Goal: Obtain resource: Download file/media

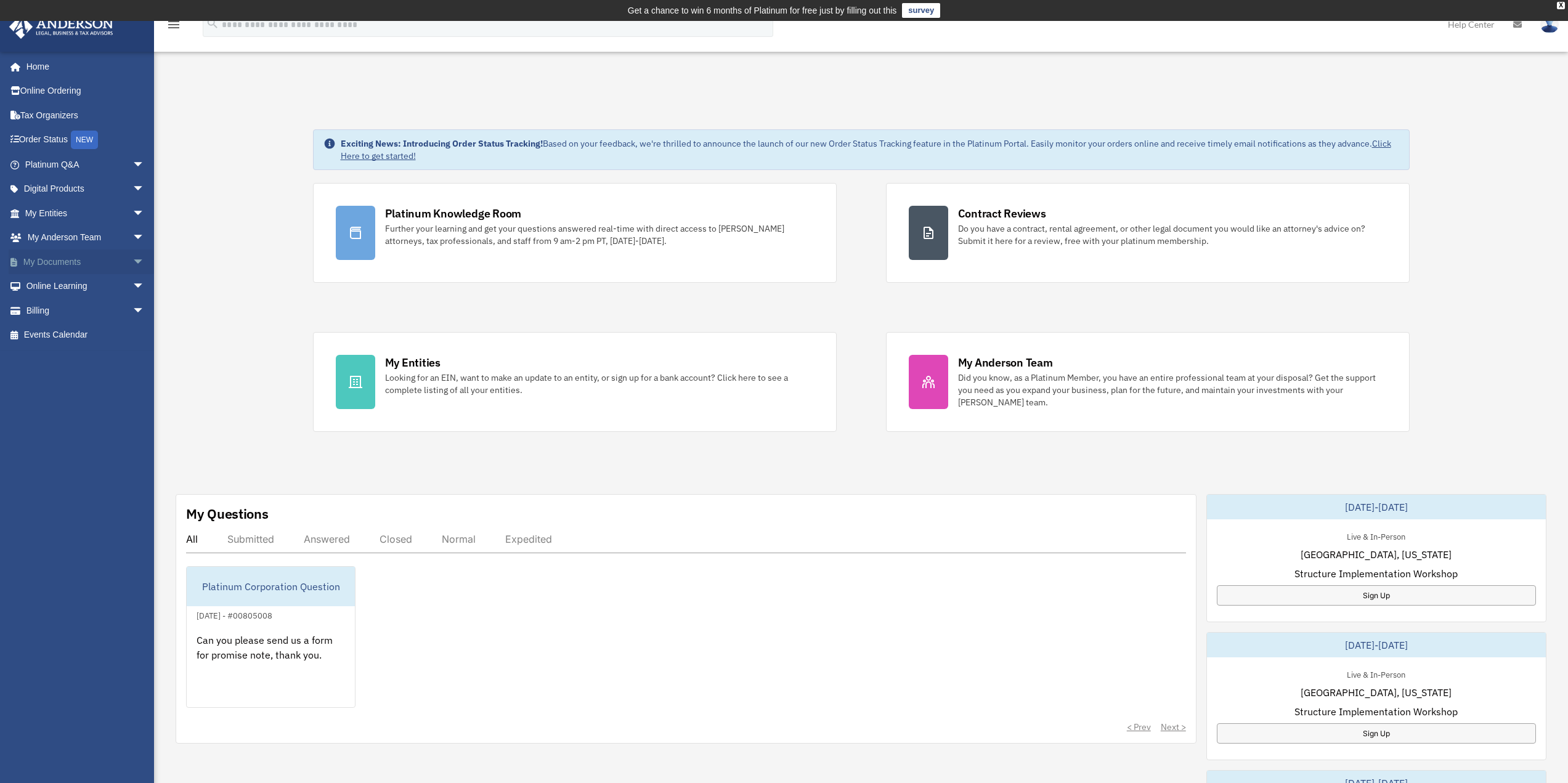
click at [62, 268] on link "My Documents arrow_drop_down" at bounding box center [85, 262] width 154 height 25
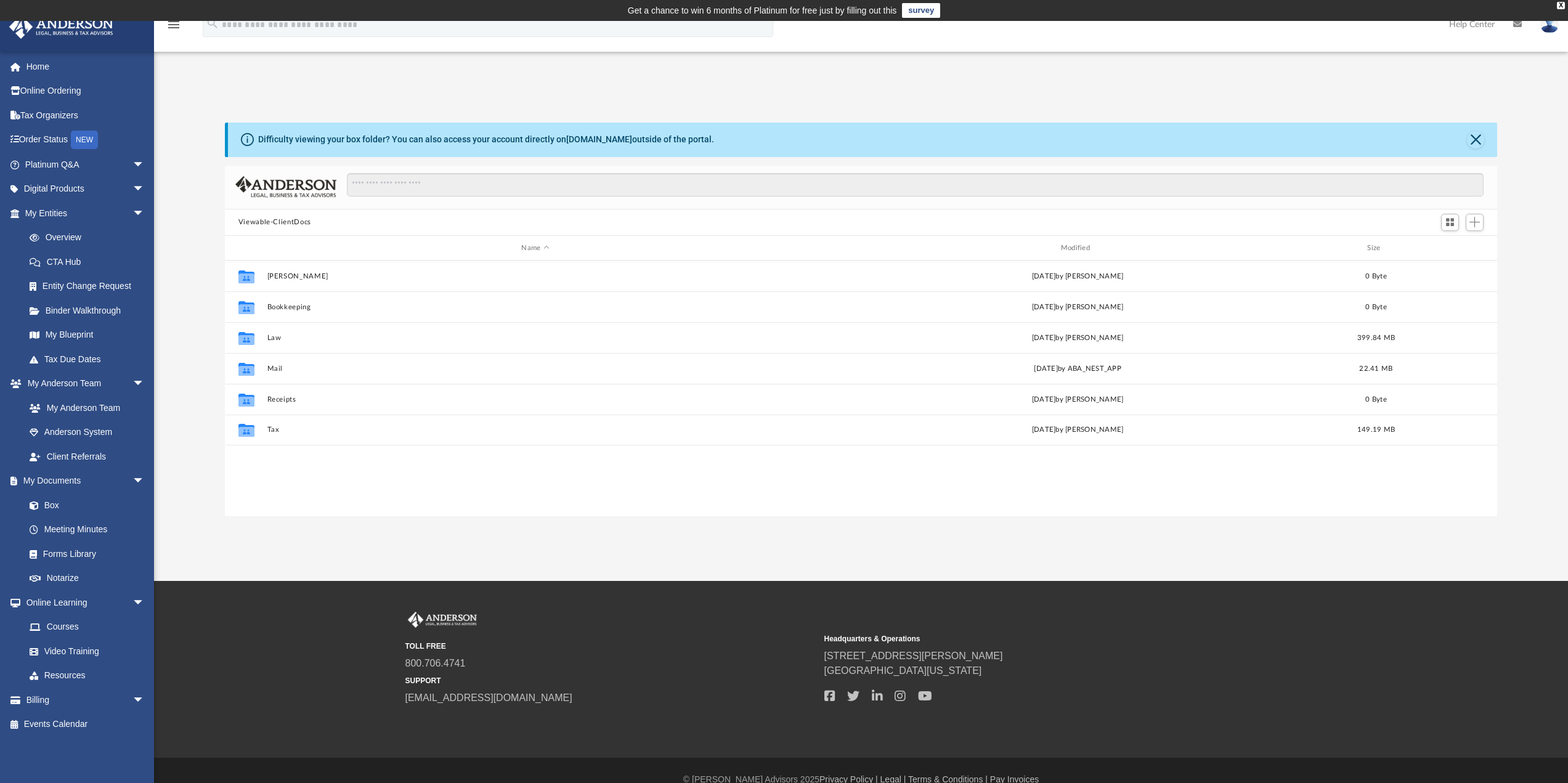
scroll to position [271, 1263]
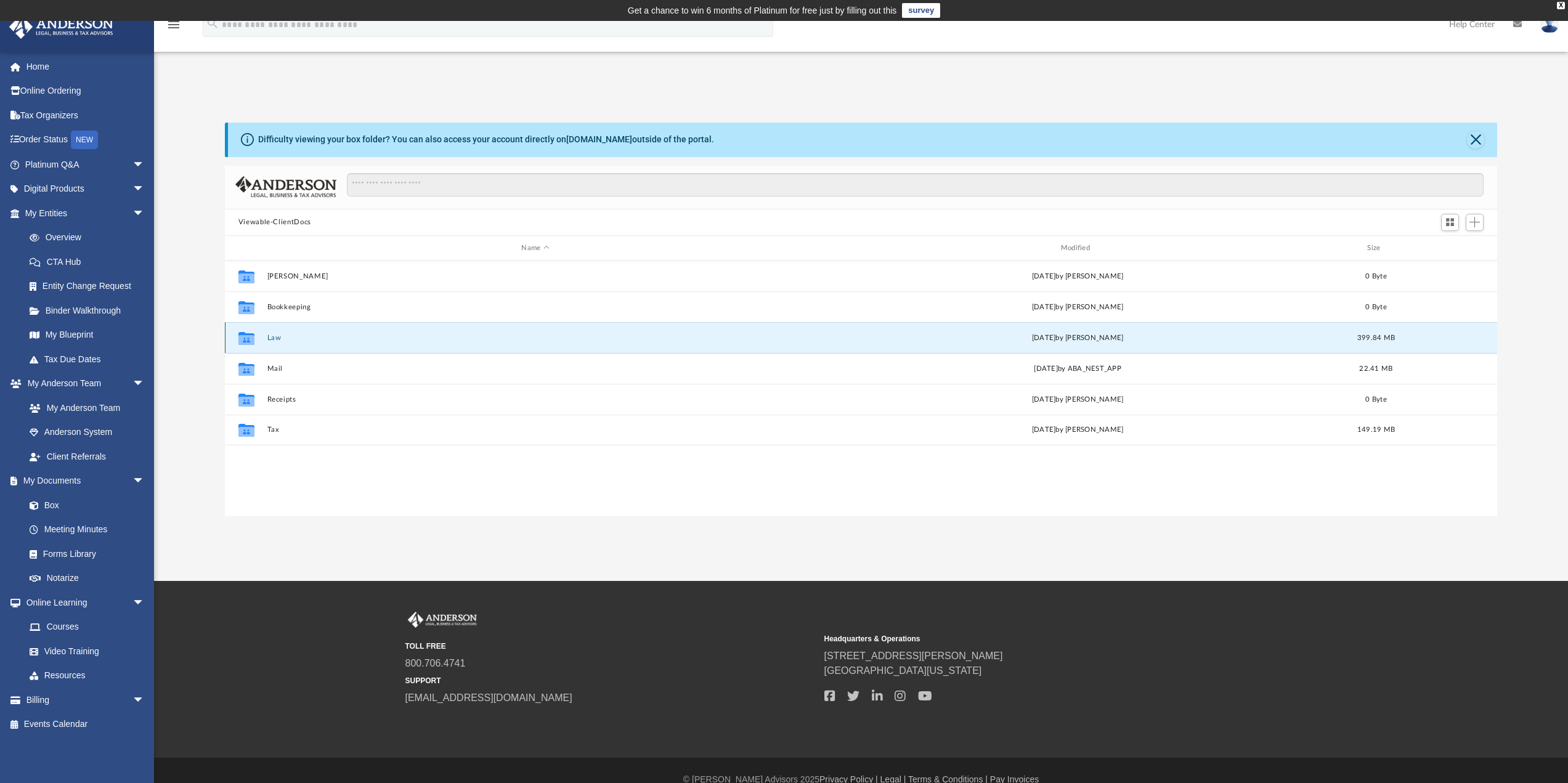
click at [293, 336] on button "Law" at bounding box center [535, 338] width 537 height 8
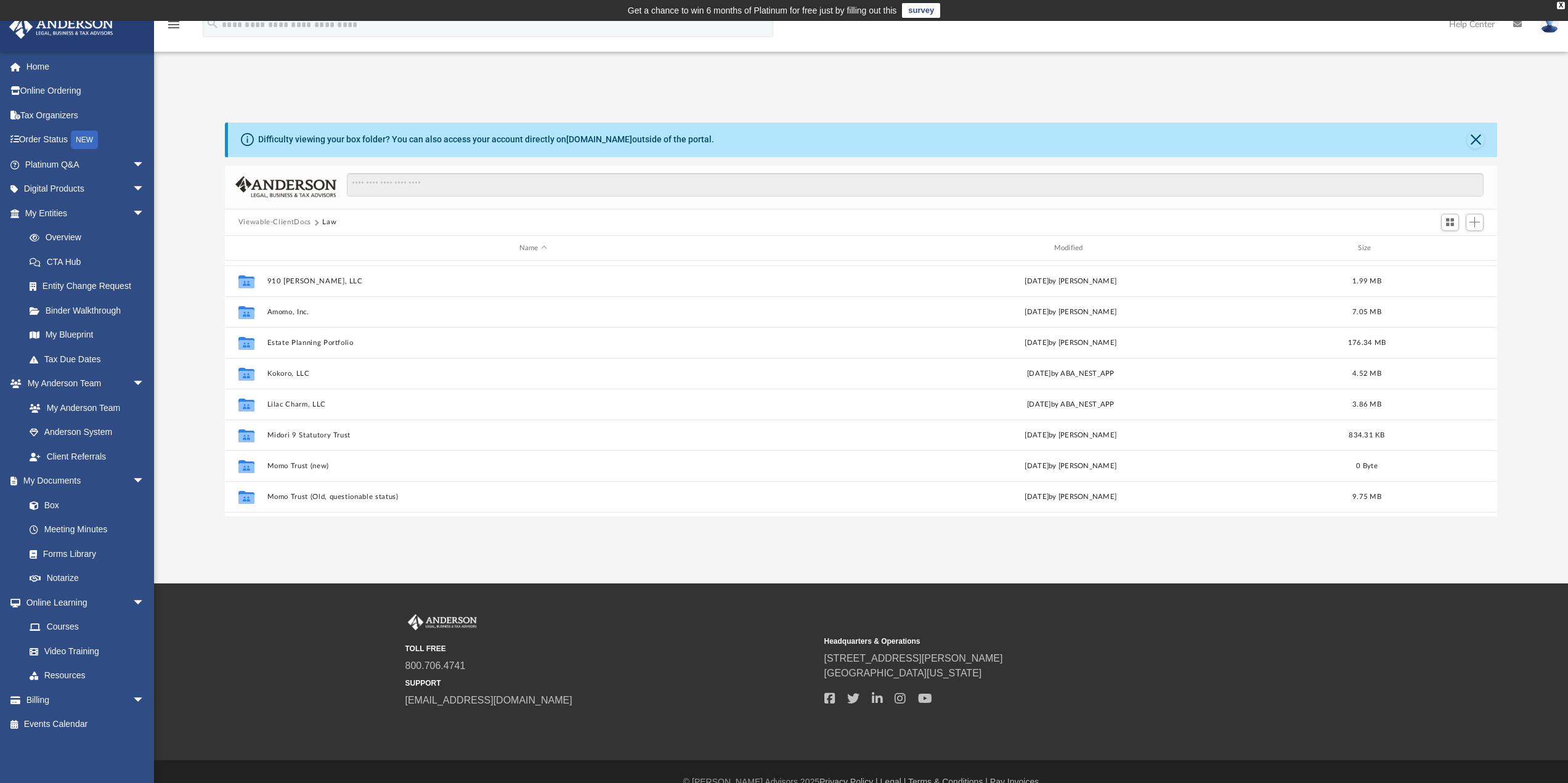
scroll to position [25, 0]
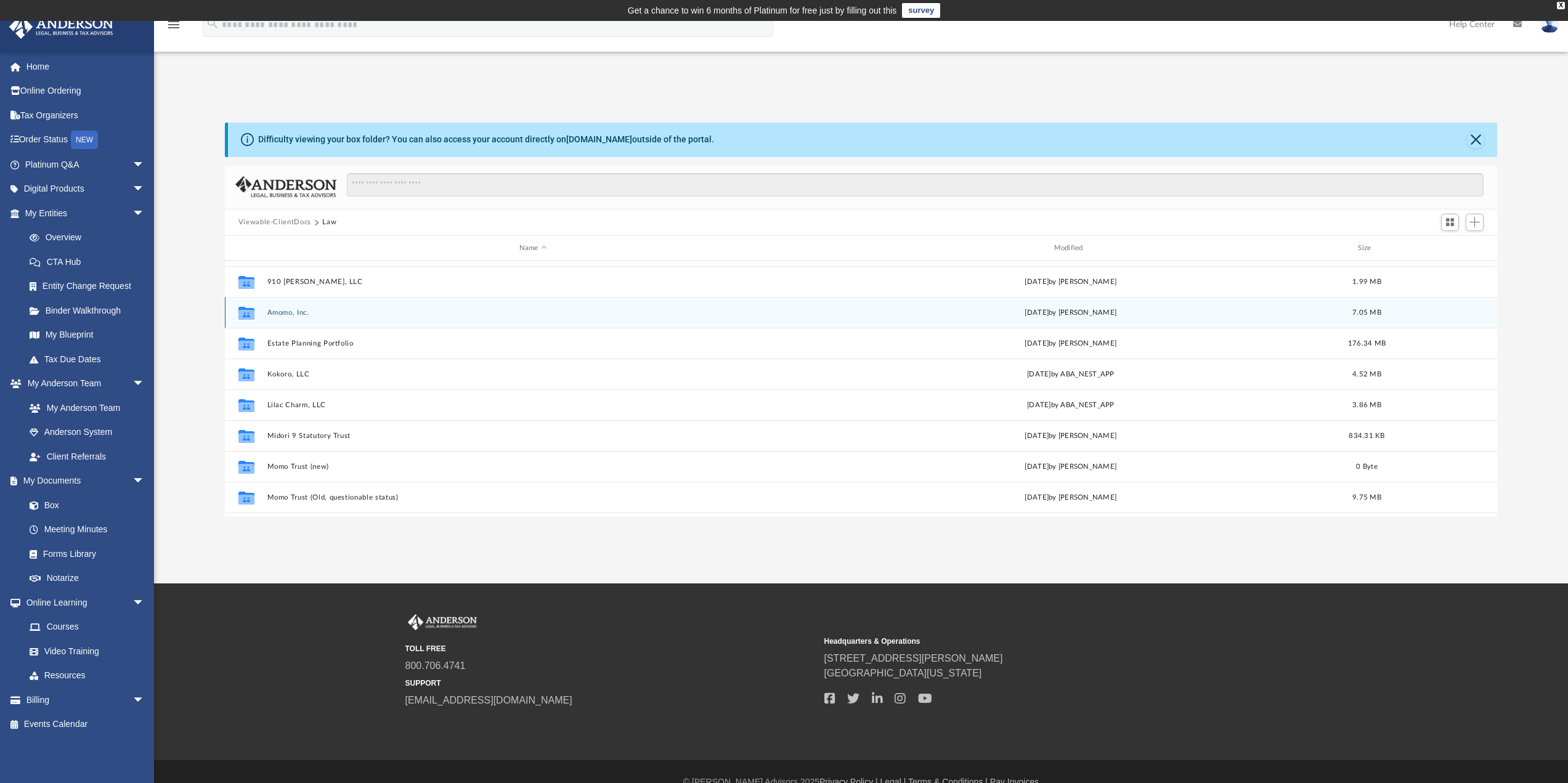
click at [280, 311] on button "Amomo, Inc." at bounding box center [533, 313] width 533 height 8
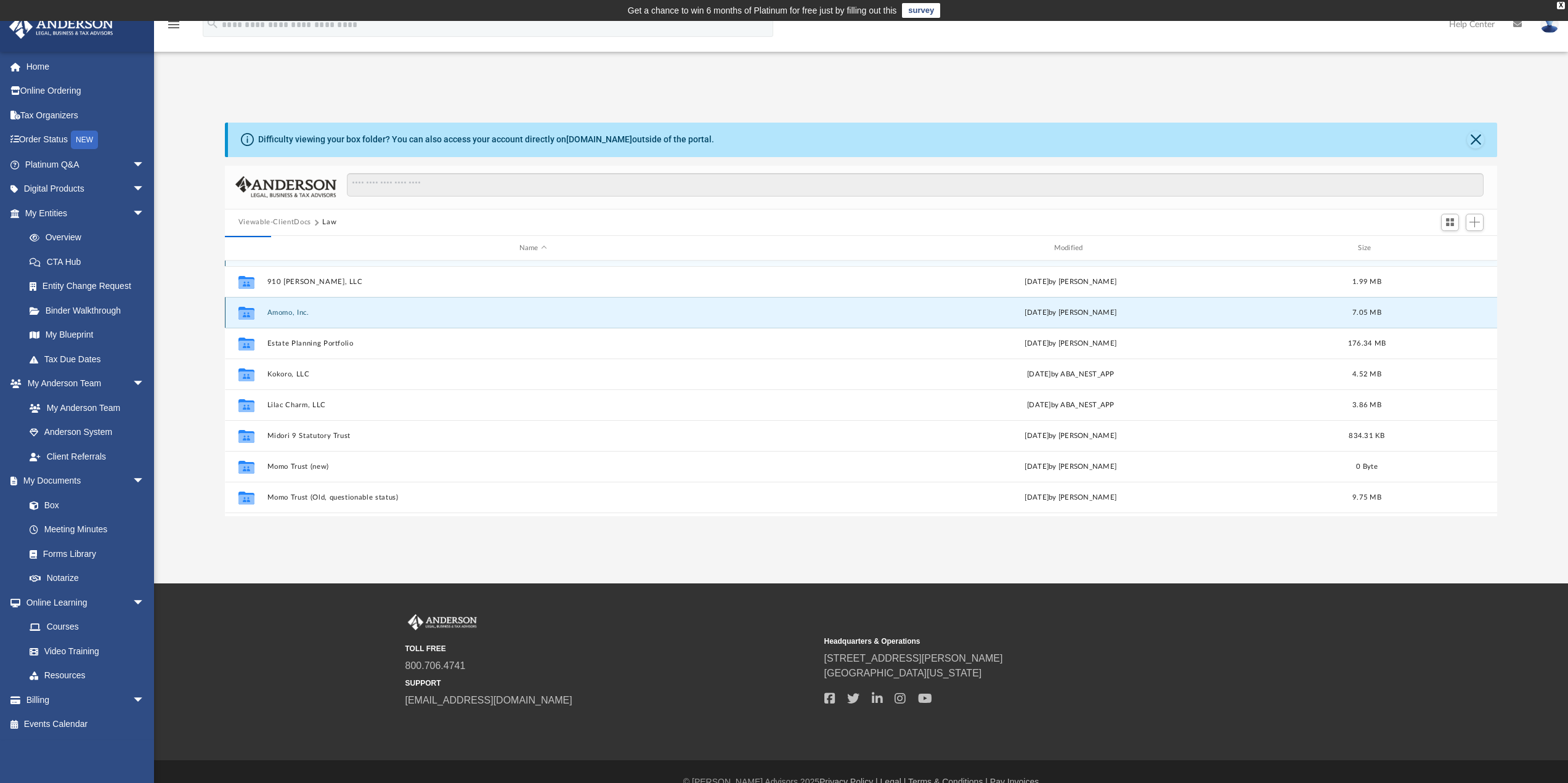
scroll to position [0, 0]
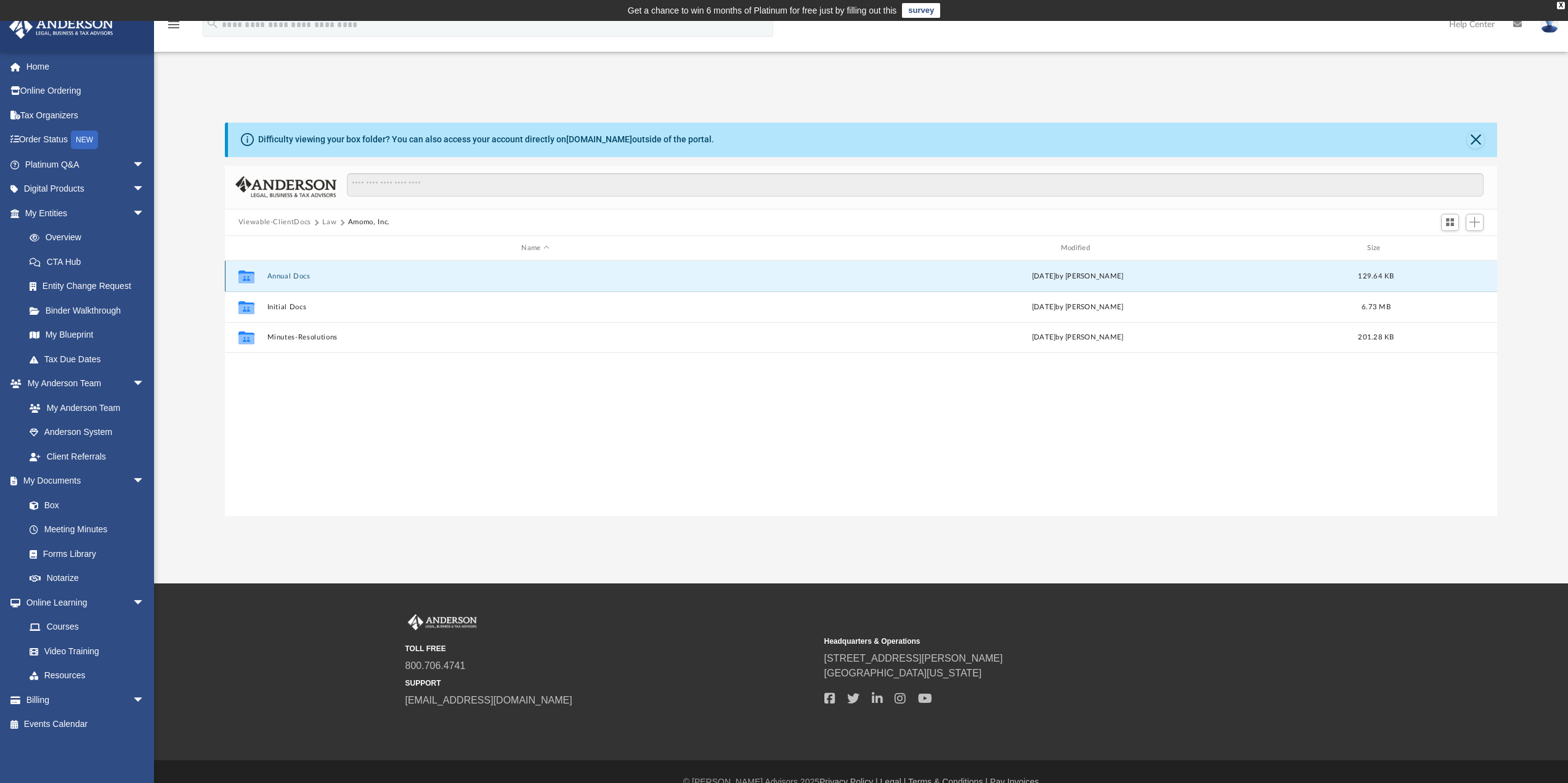
click at [300, 278] on button "Annual Docs" at bounding box center [535, 276] width 537 height 8
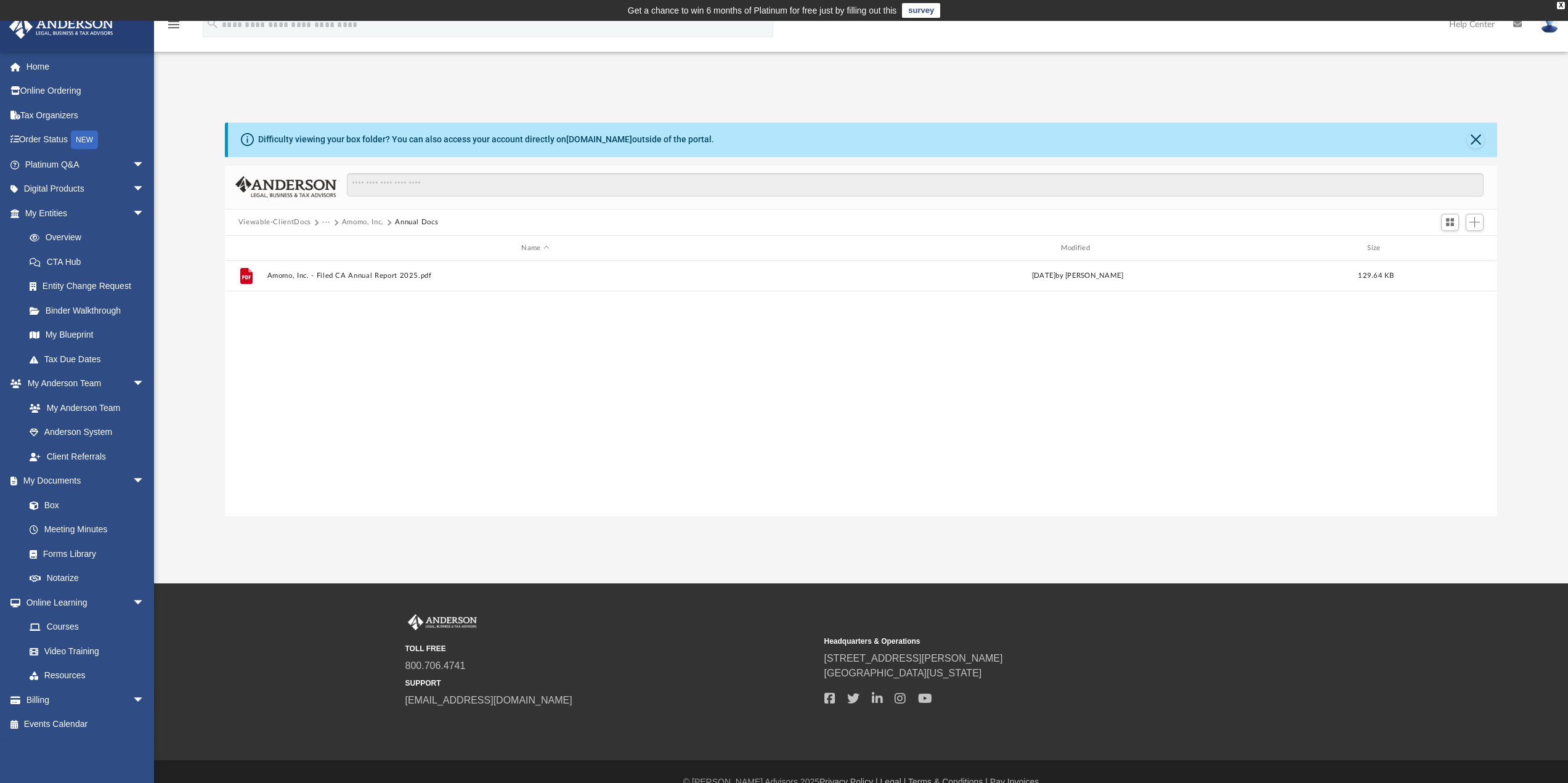
click at [365, 221] on button "Amomo, Inc." at bounding box center [362, 222] width 42 height 11
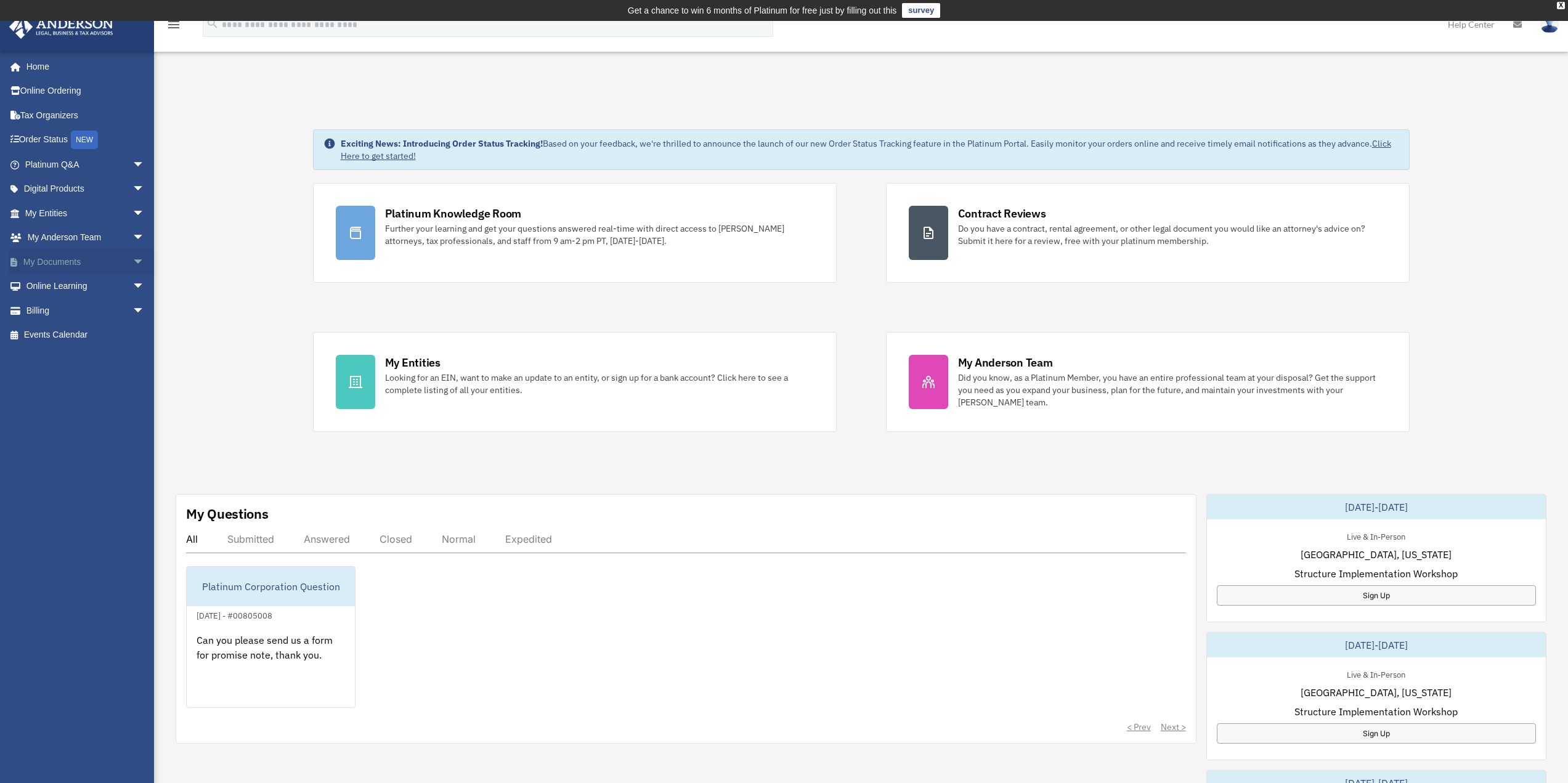
click at [59, 256] on link "My Documents arrow_drop_down" at bounding box center [85, 262] width 154 height 25
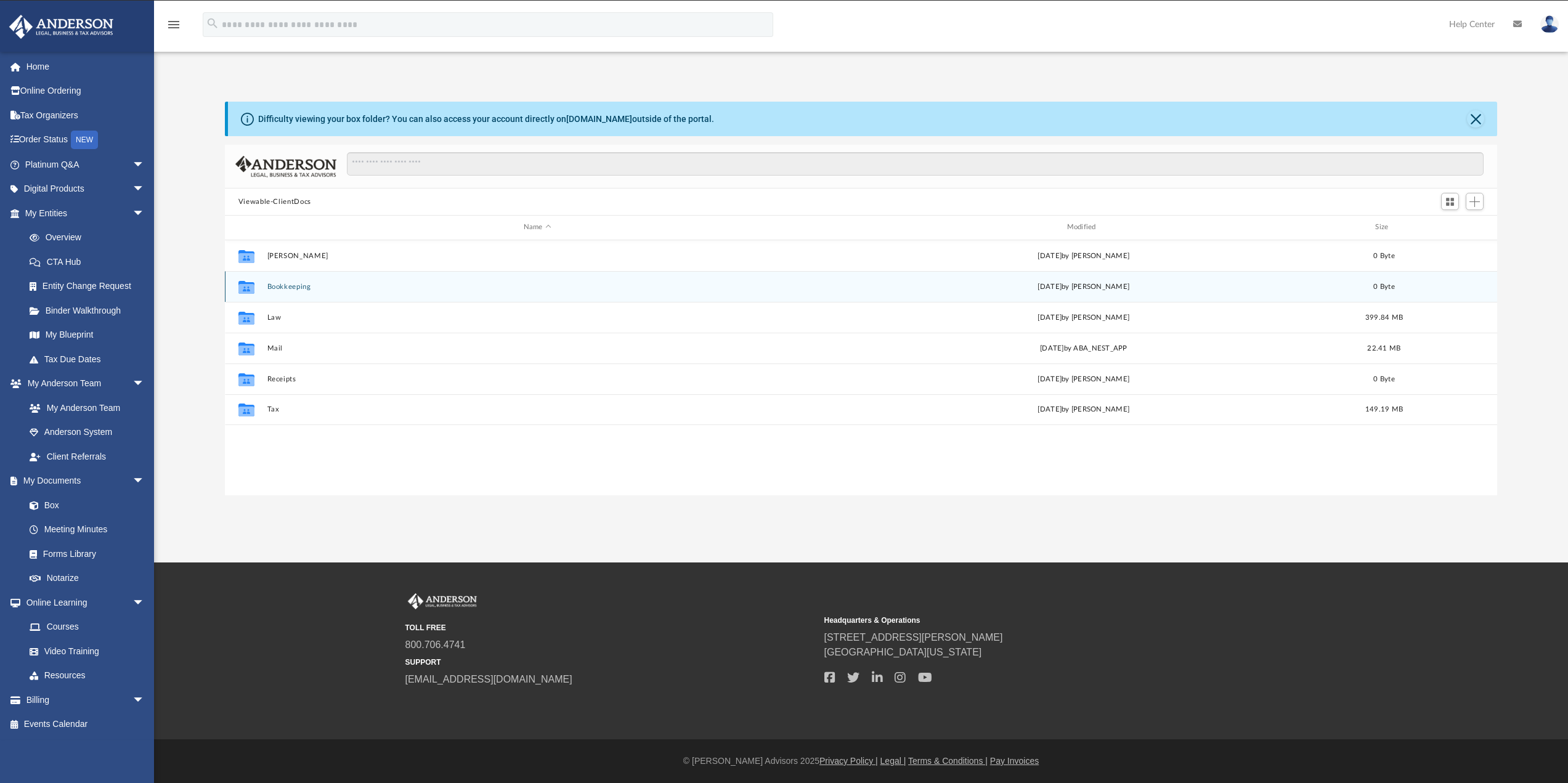
scroll to position [271, 1263]
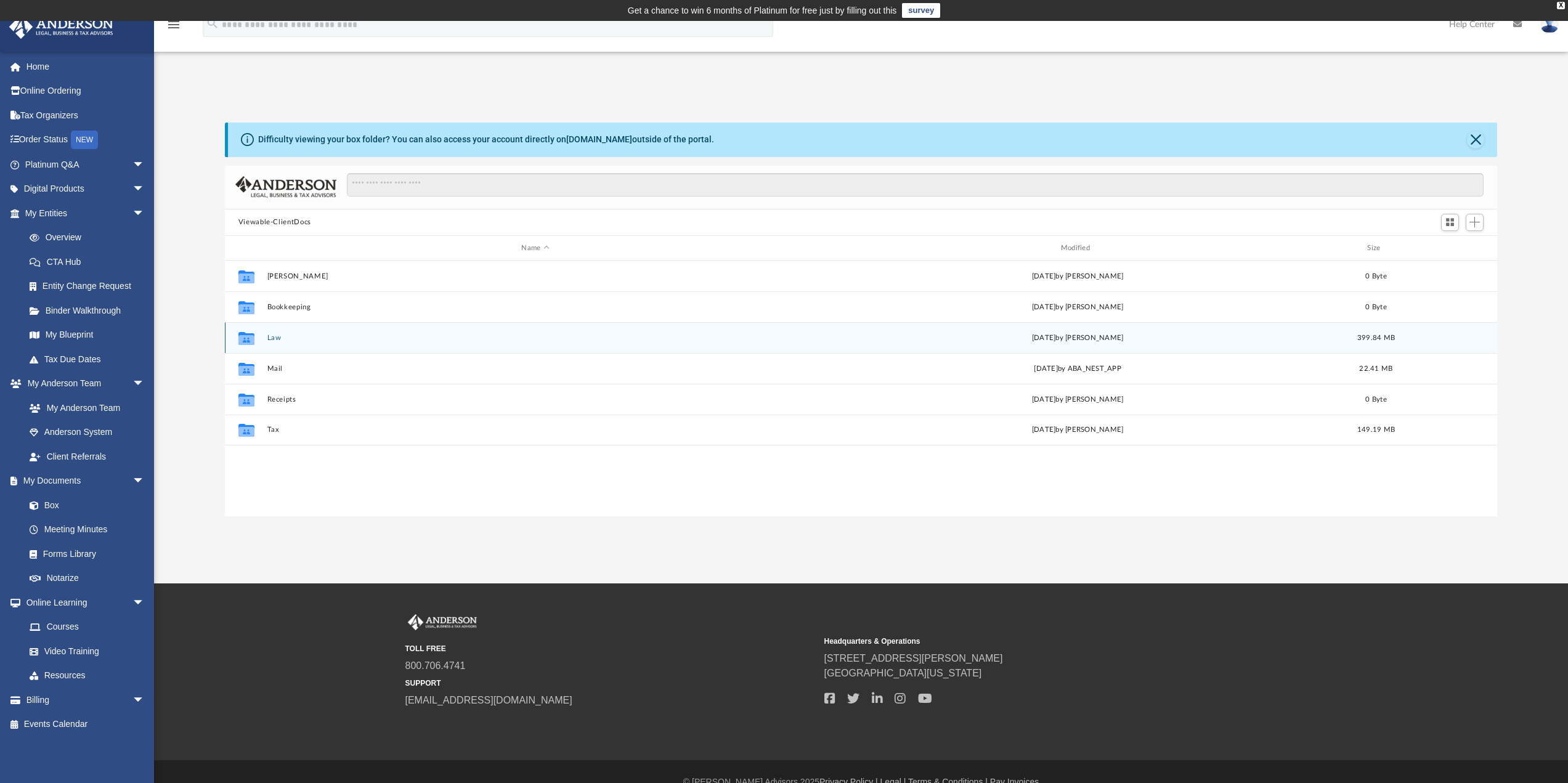
click at [276, 334] on button "Law" at bounding box center [535, 338] width 537 height 8
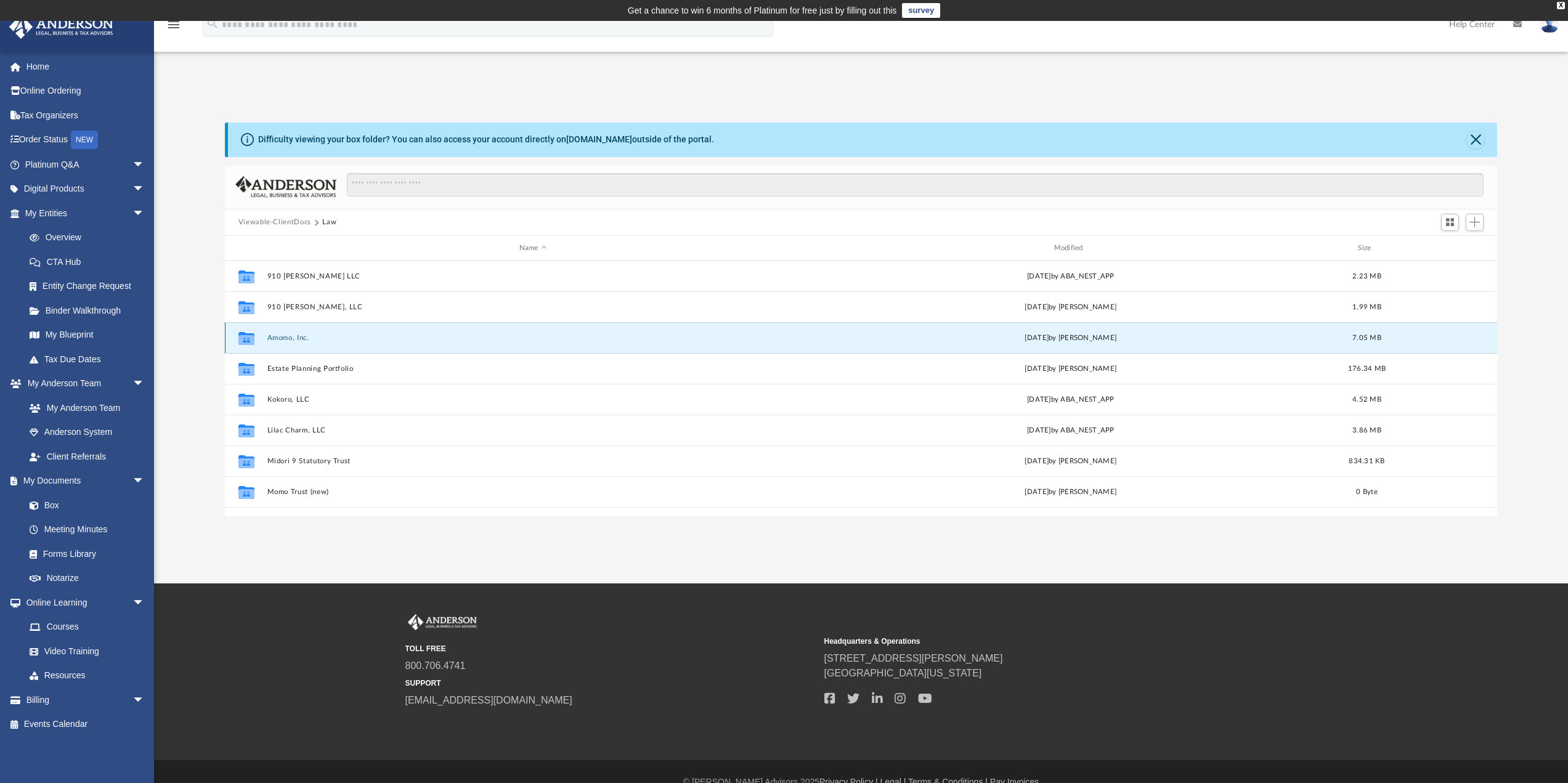
click at [285, 339] on button "Amomo, Inc." at bounding box center [533, 338] width 533 height 8
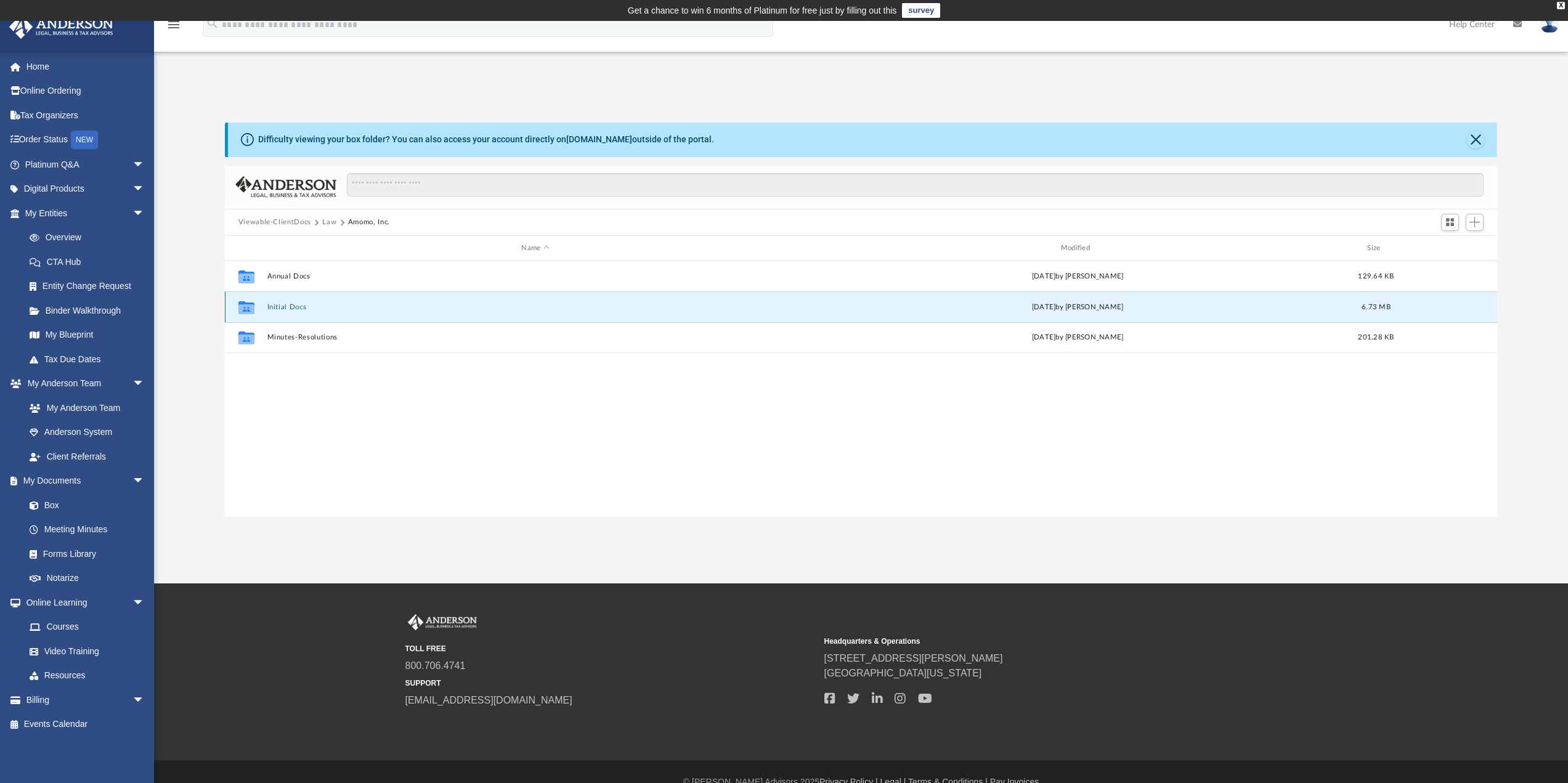
click at [291, 306] on button "Initial Docs" at bounding box center [535, 307] width 537 height 8
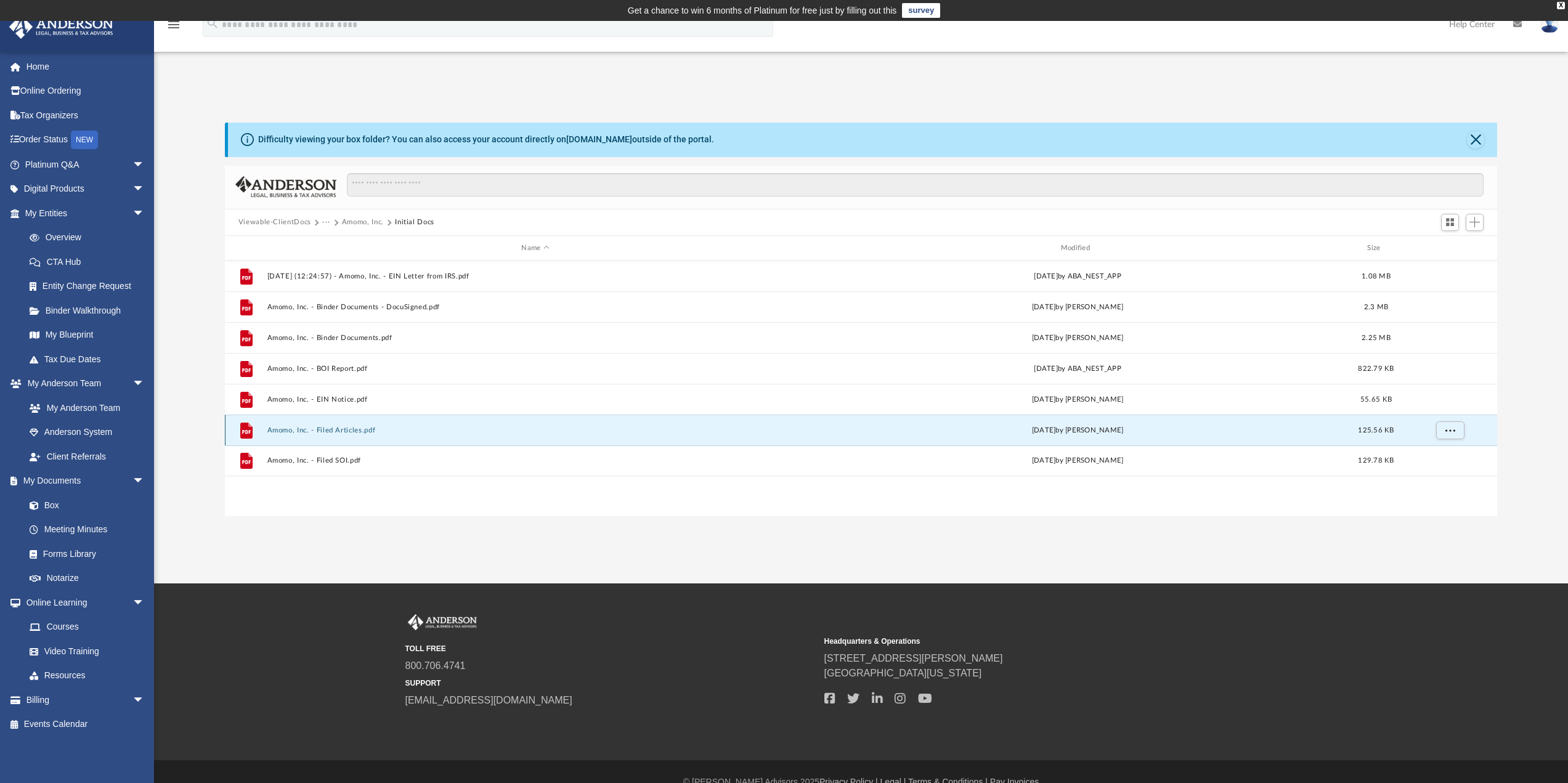
click at [356, 429] on button "Amomo, Inc. - Filed Articles.pdf" at bounding box center [535, 431] width 537 height 8
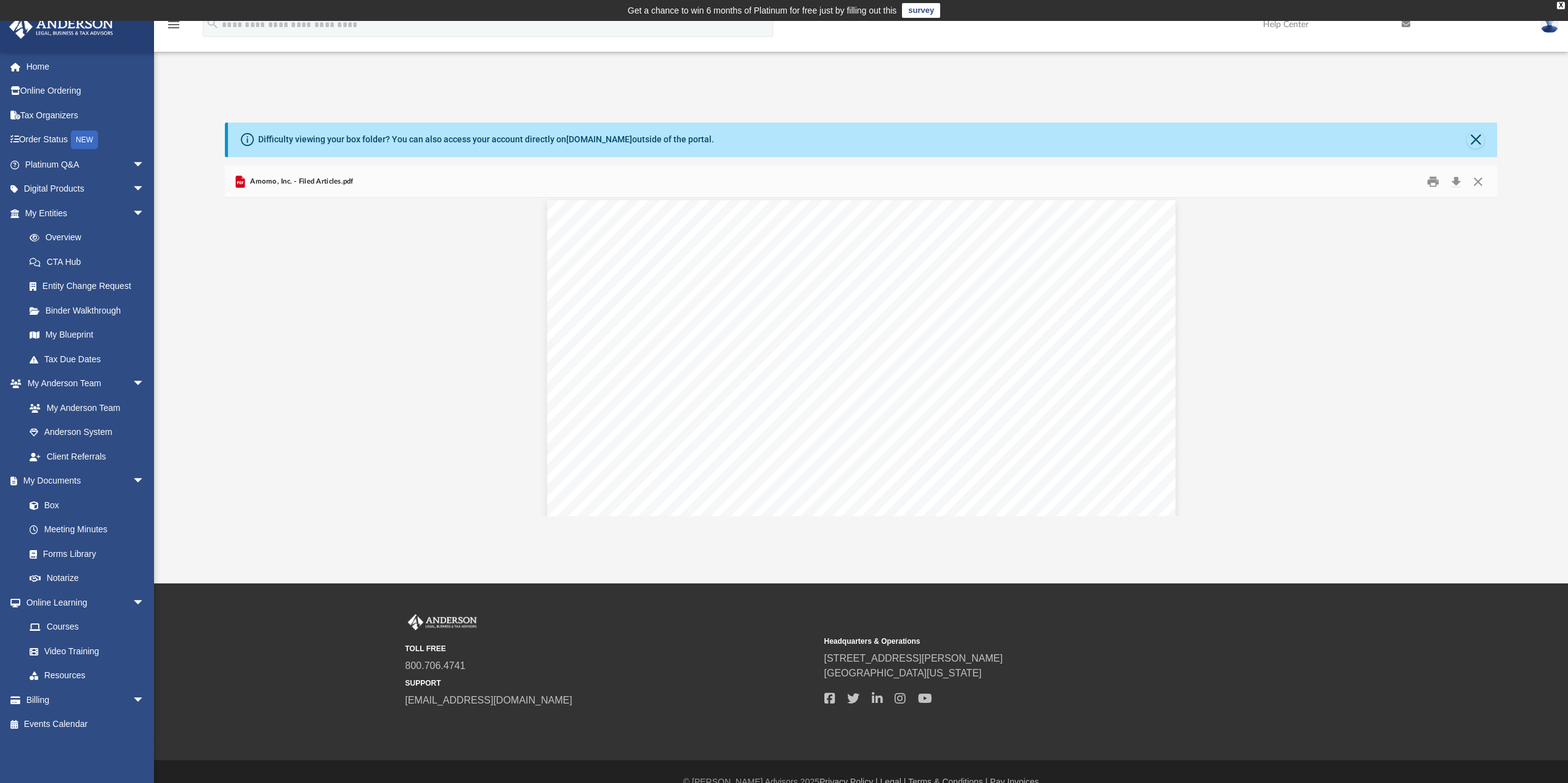
scroll to position [0, 0]
click at [1488, 354] on button "Preview" at bounding box center [1484, 357] width 27 height 35
click at [240, 363] on button "Preview" at bounding box center [238, 357] width 27 height 35
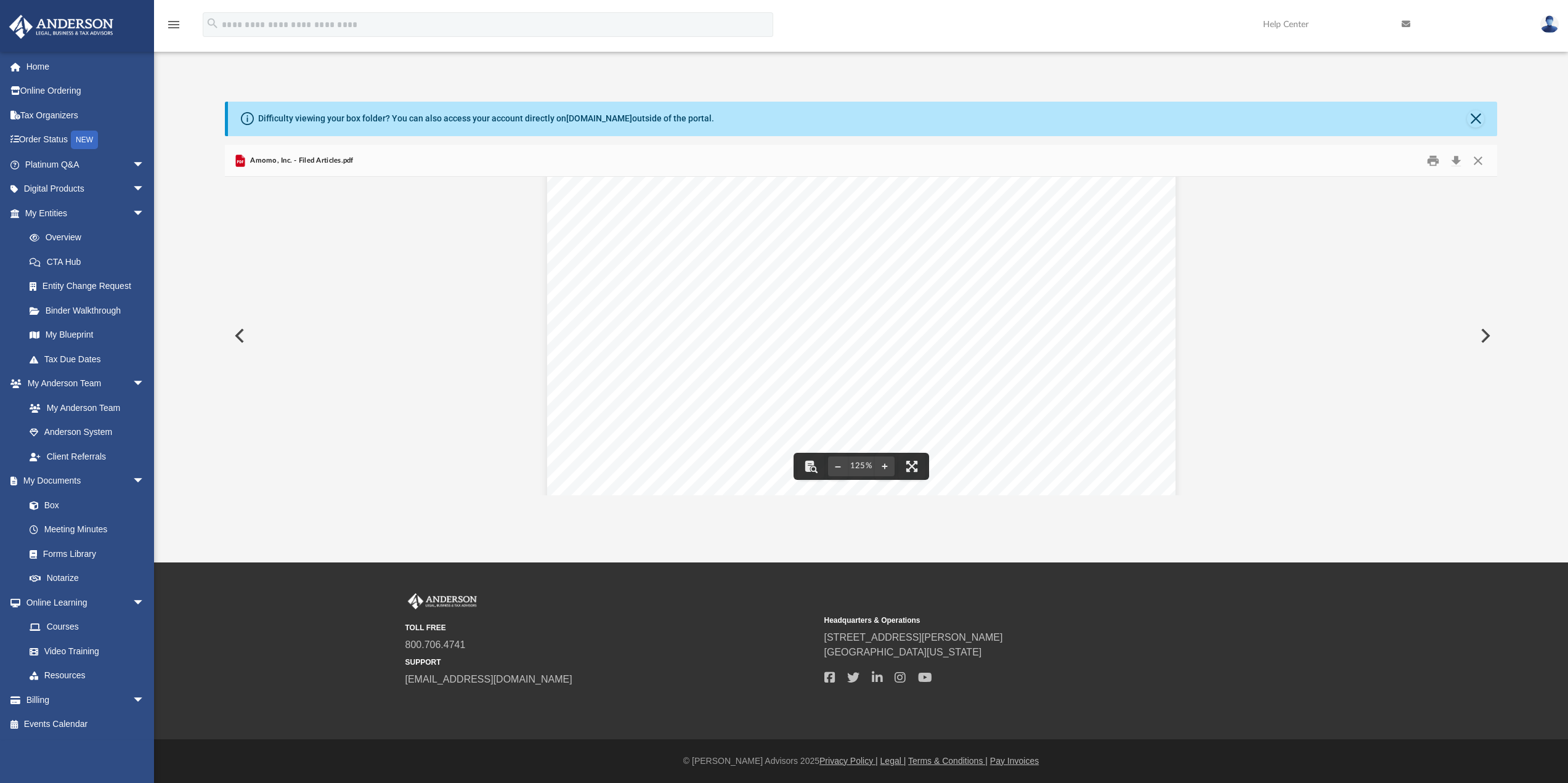
scroll to position [205, 0]
click at [236, 336] on button "Preview" at bounding box center [238, 336] width 27 height 35
click at [78, 486] on link "My Documents arrow_drop_down" at bounding box center [85, 481] width 154 height 25
click at [132, 477] on span "arrow_drop_down" at bounding box center [145, 481] width 25 height 25
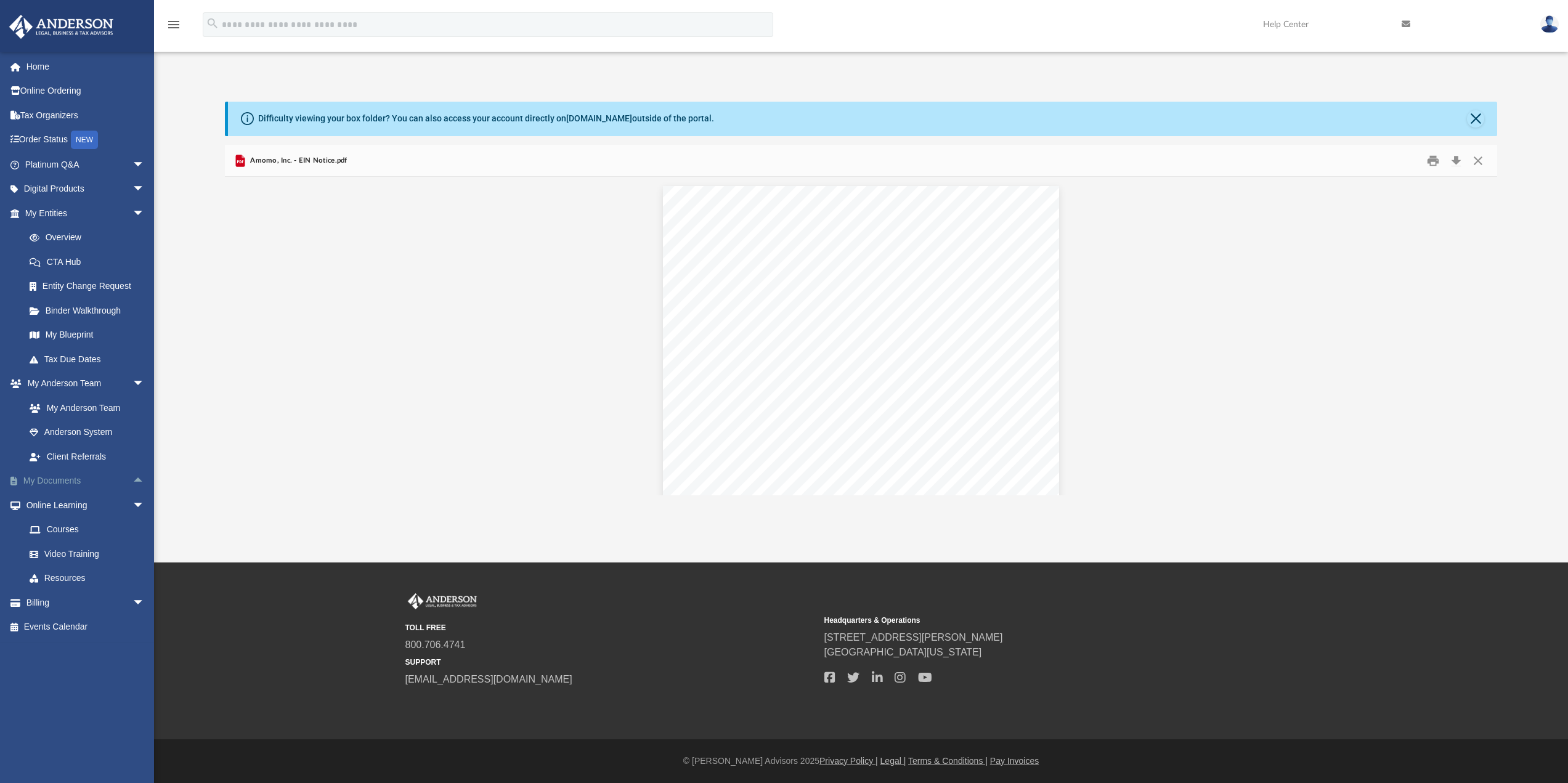
click at [132, 477] on span "arrow_drop_up" at bounding box center [145, 481] width 25 height 25
click at [50, 507] on link "Box" at bounding box center [90, 505] width 146 height 25
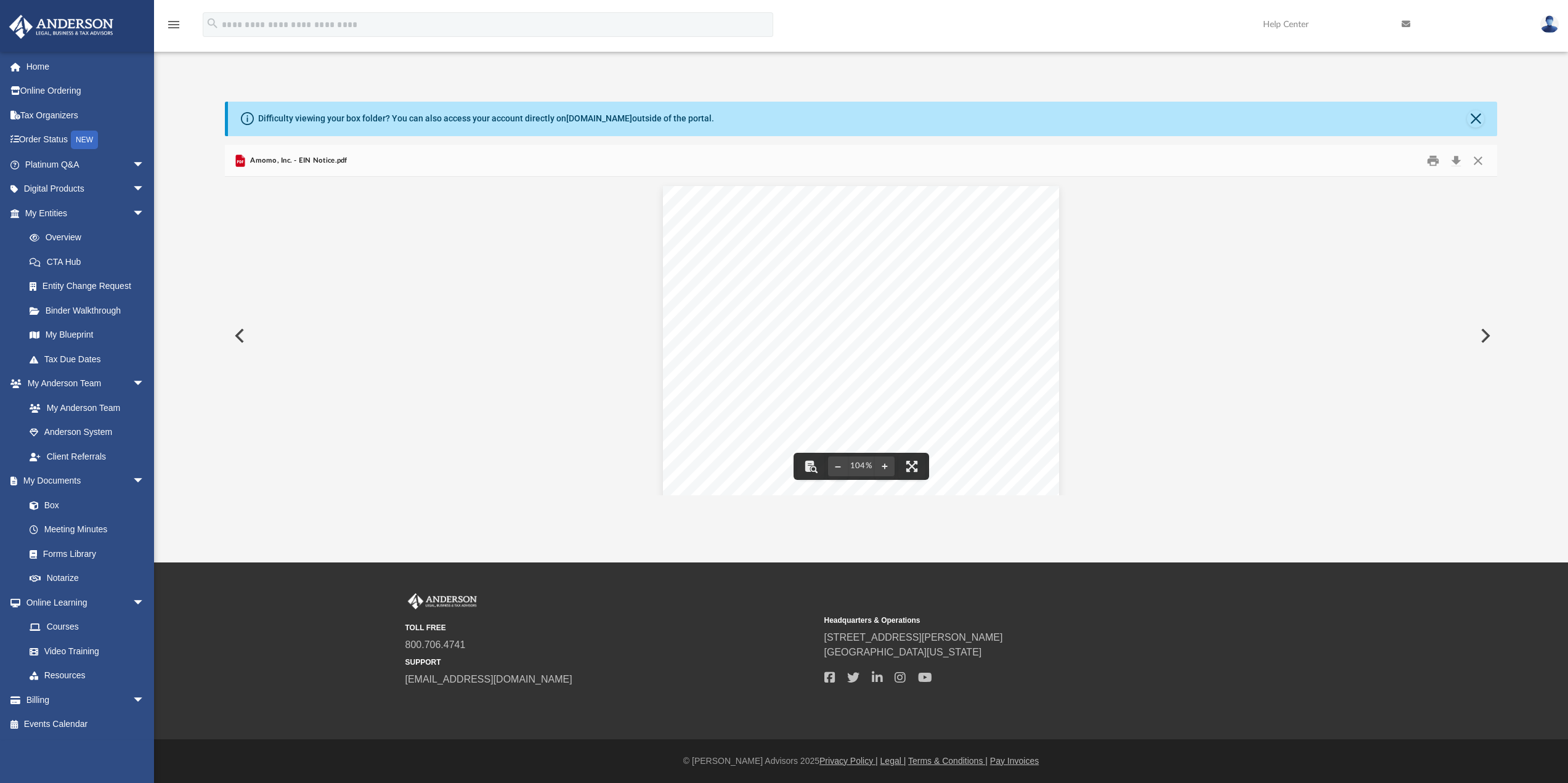
click at [238, 336] on button "Preview" at bounding box center [238, 336] width 27 height 35
click at [90, 481] on link "My Documents arrow_drop_down" at bounding box center [85, 481] width 154 height 25
click at [67, 477] on link "My Documents arrow_drop_down" at bounding box center [85, 481] width 154 height 25
click at [17, 479] on span at bounding box center [20, 481] width 6 height 8
click at [1476, 116] on button "Close" at bounding box center [1475, 118] width 17 height 17
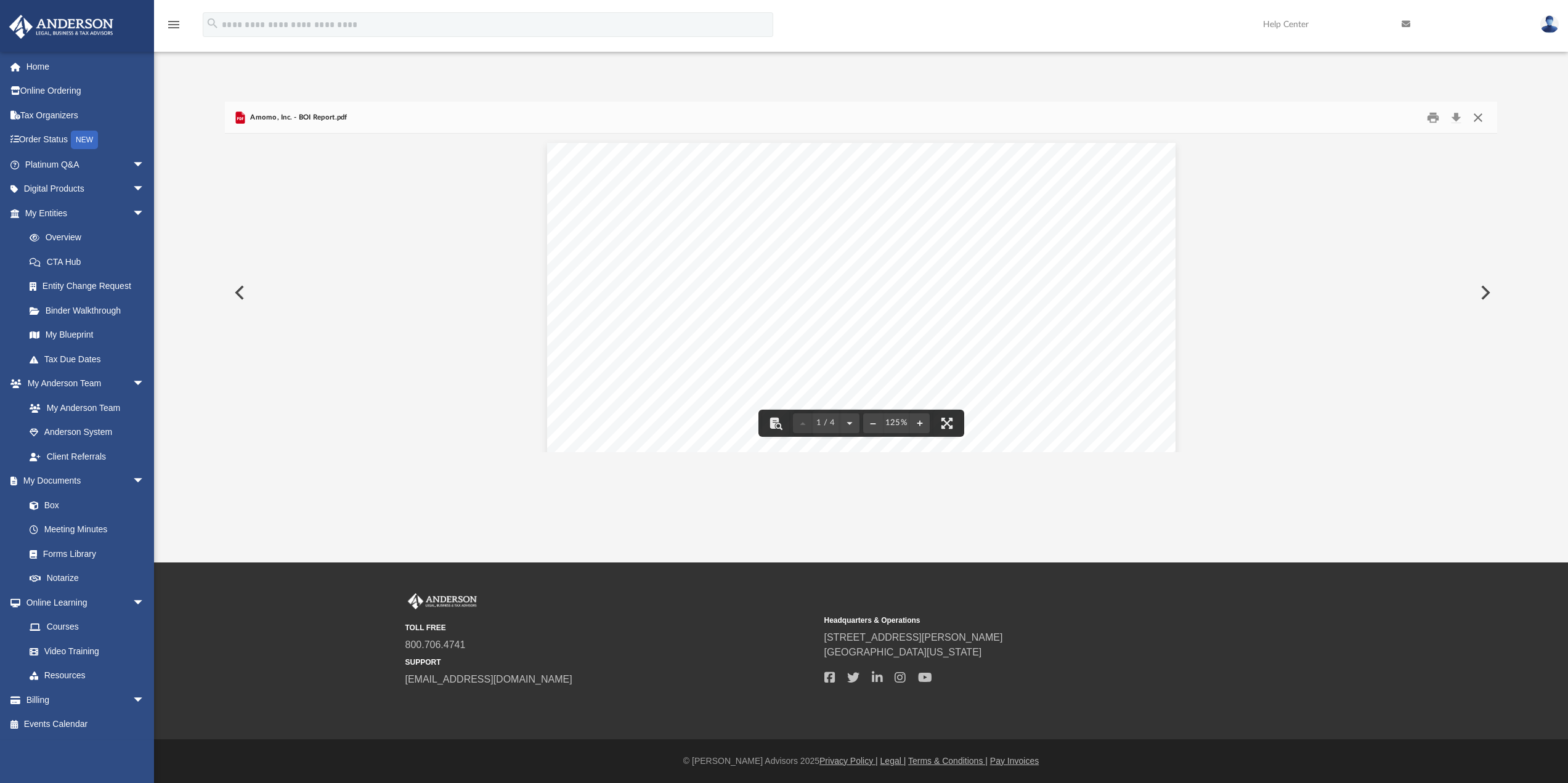
click at [1483, 120] on button "Close" at bounding box center [1478, 117] width 22 height 19
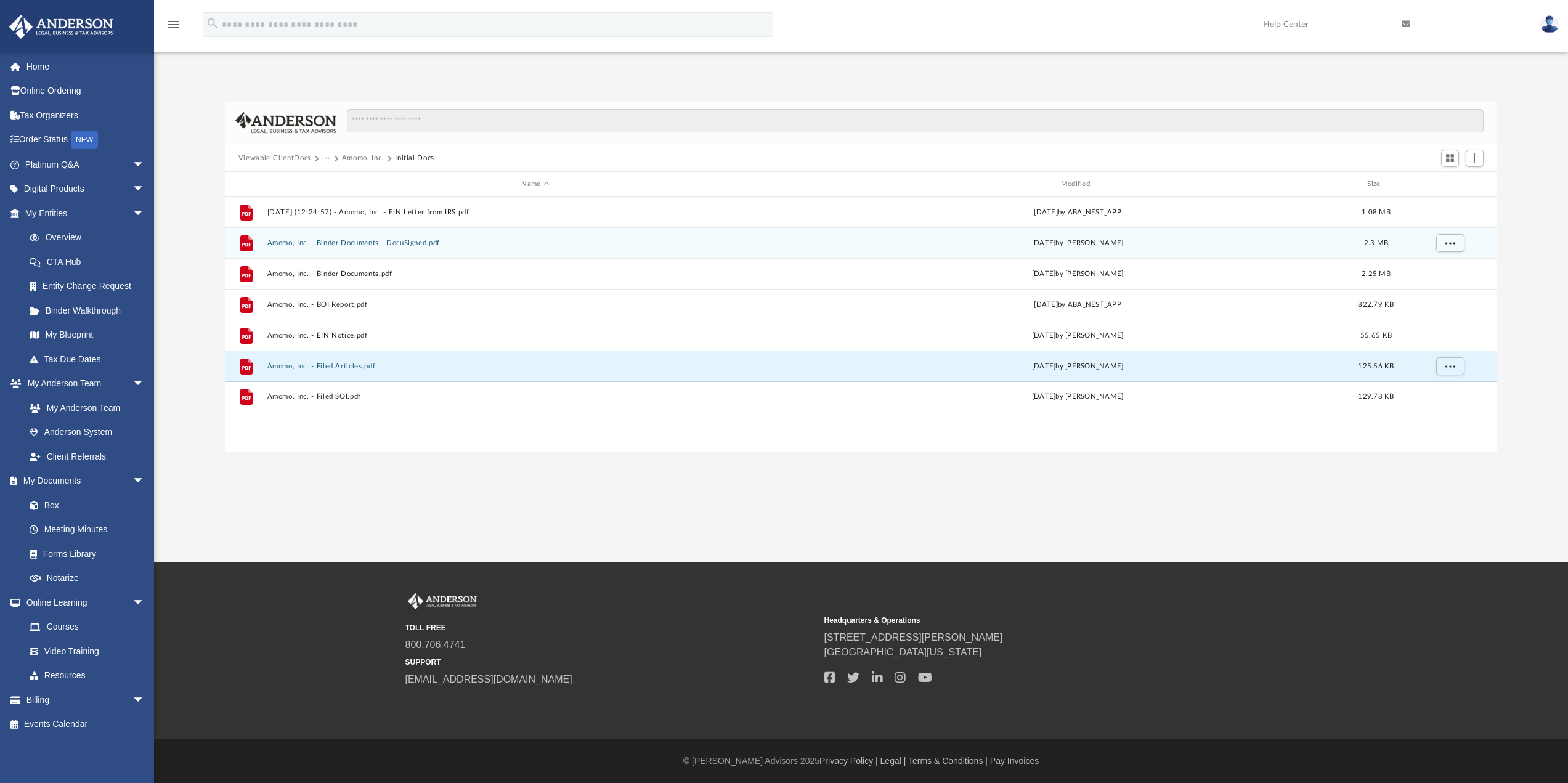
click at [342, 253] on div "File Amomo, Inc. - Binder Documents - DocuSigned.pdf [DATE] by [PERSON_NAME] 2.…" at bounding box center [861, 242] width 1273 height 30
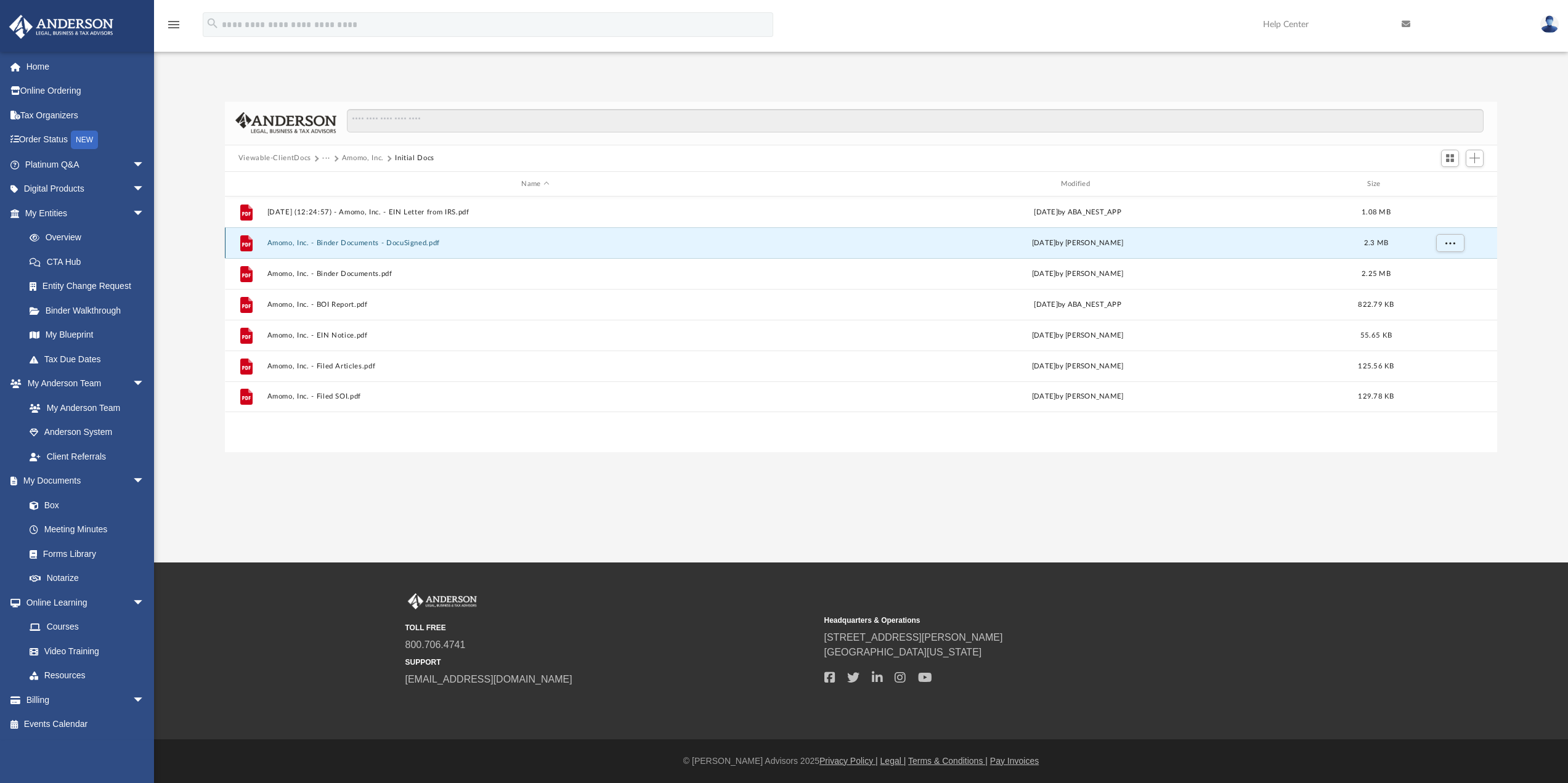
click at [353, 248] on div "File Amomo, Inc. - Binder Documents - DocuSigned.pdf [DATE] by [PERSON_NAME] 2.…" at bounding box center [861, 242] width 1273 height 30
click at [271, 235] on div "File Amomo, Inc. - Binder Documents - DocuSigned.pdf [DATE] by [PERSON_NAME] 2.…" at bounding box center [861, 242] width 1273 height 30
click at [272, 237] on div "File Amomo, Inc. - Binder Documents - DocuSigned.pdf [DATE] by [PERSON_NAME] 2.…" at bounding box center [861, 242] width 1273 height 30
click at [1080, 247] on div "Mon Aug 19 2024 by Crayton Olivieri" at bounding box center [1077, 242] width 537 height 11
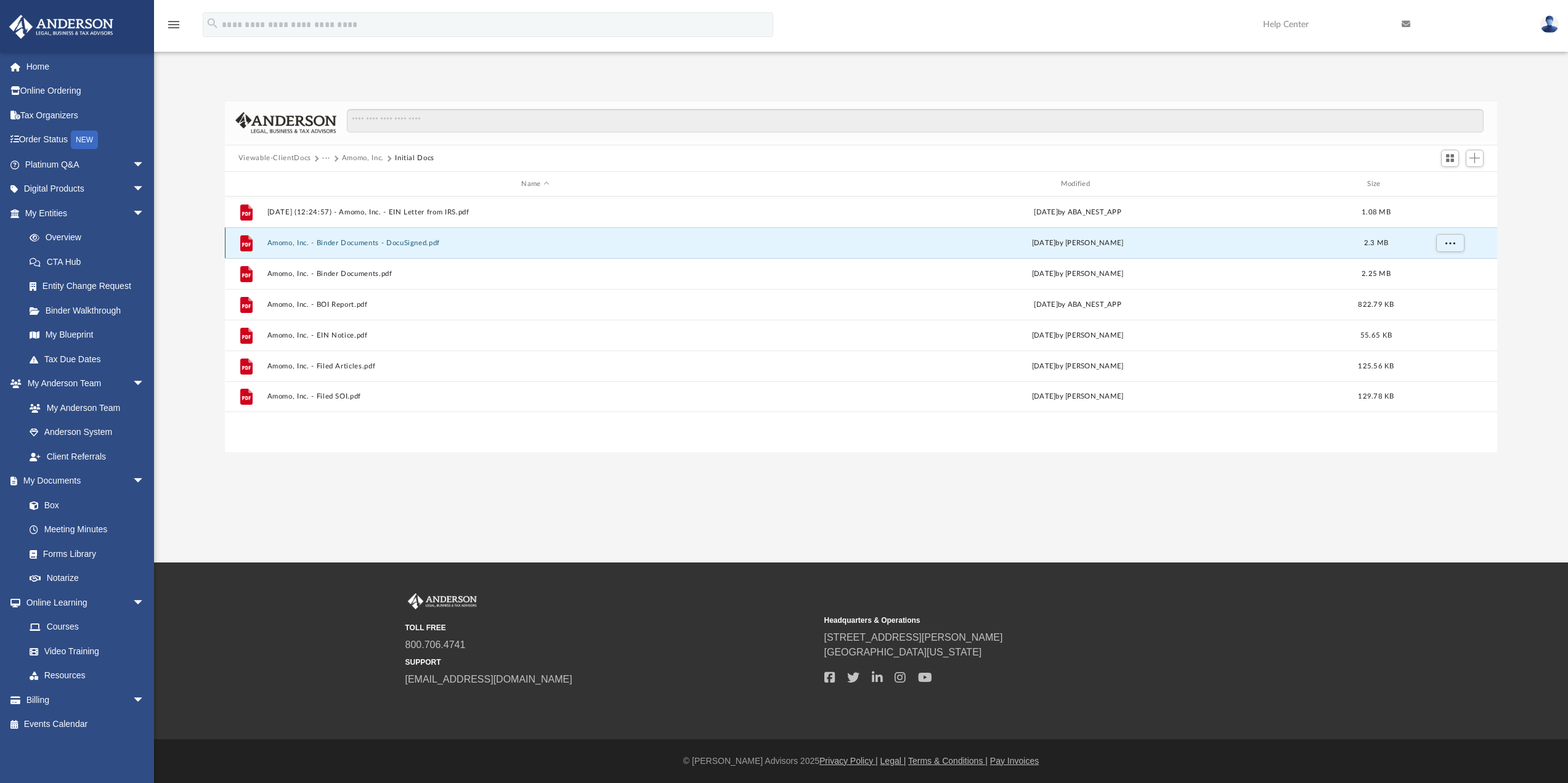
click at [418, 237] on div "File Amomo, Inc. - Binder Documents - DocuSigned.pdf [DATE] by [PERSON_NAME] 2.…" at bounding box center [861, 242] width 1273 height 30
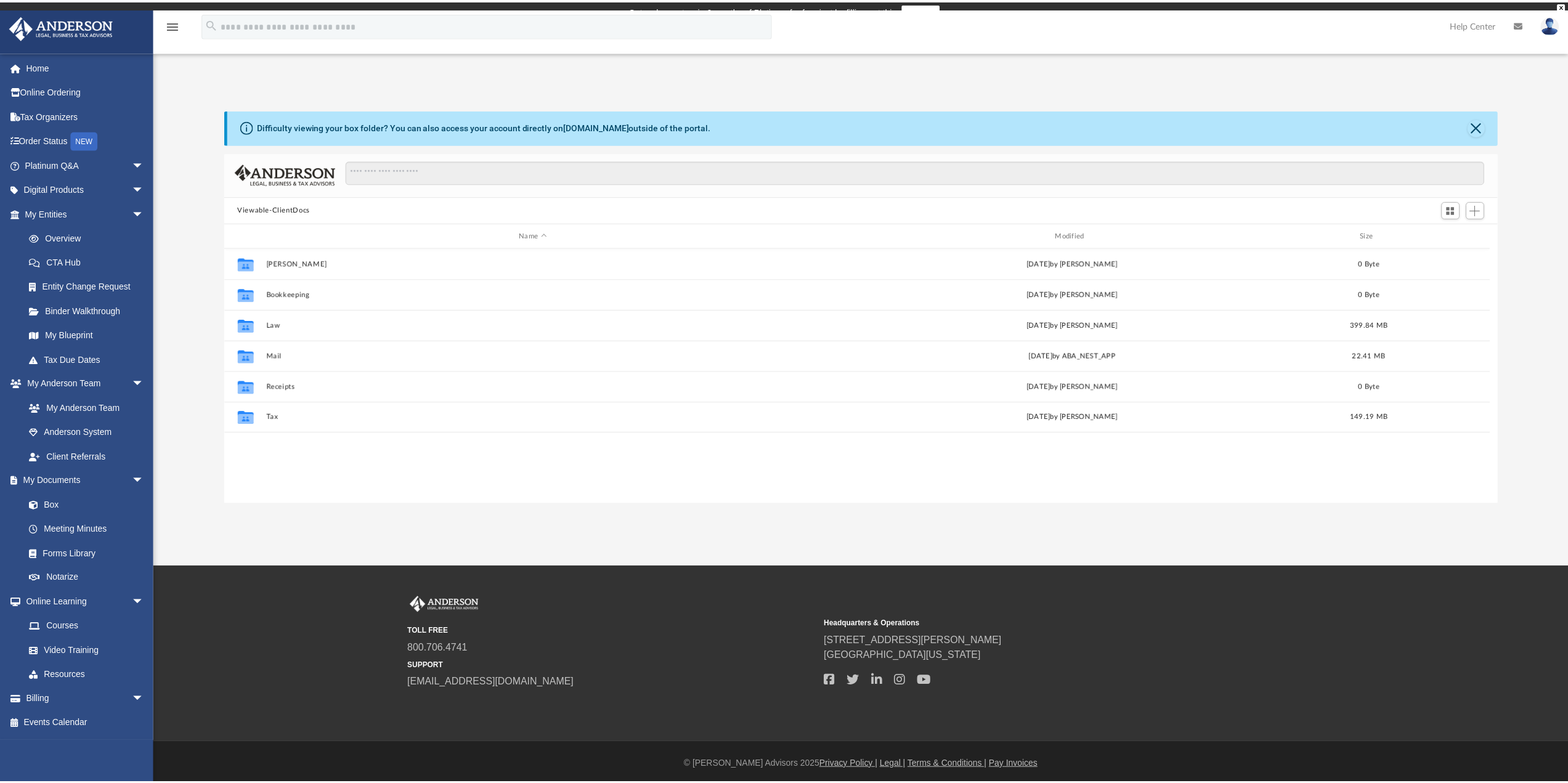
scroll to position [271, 1263]
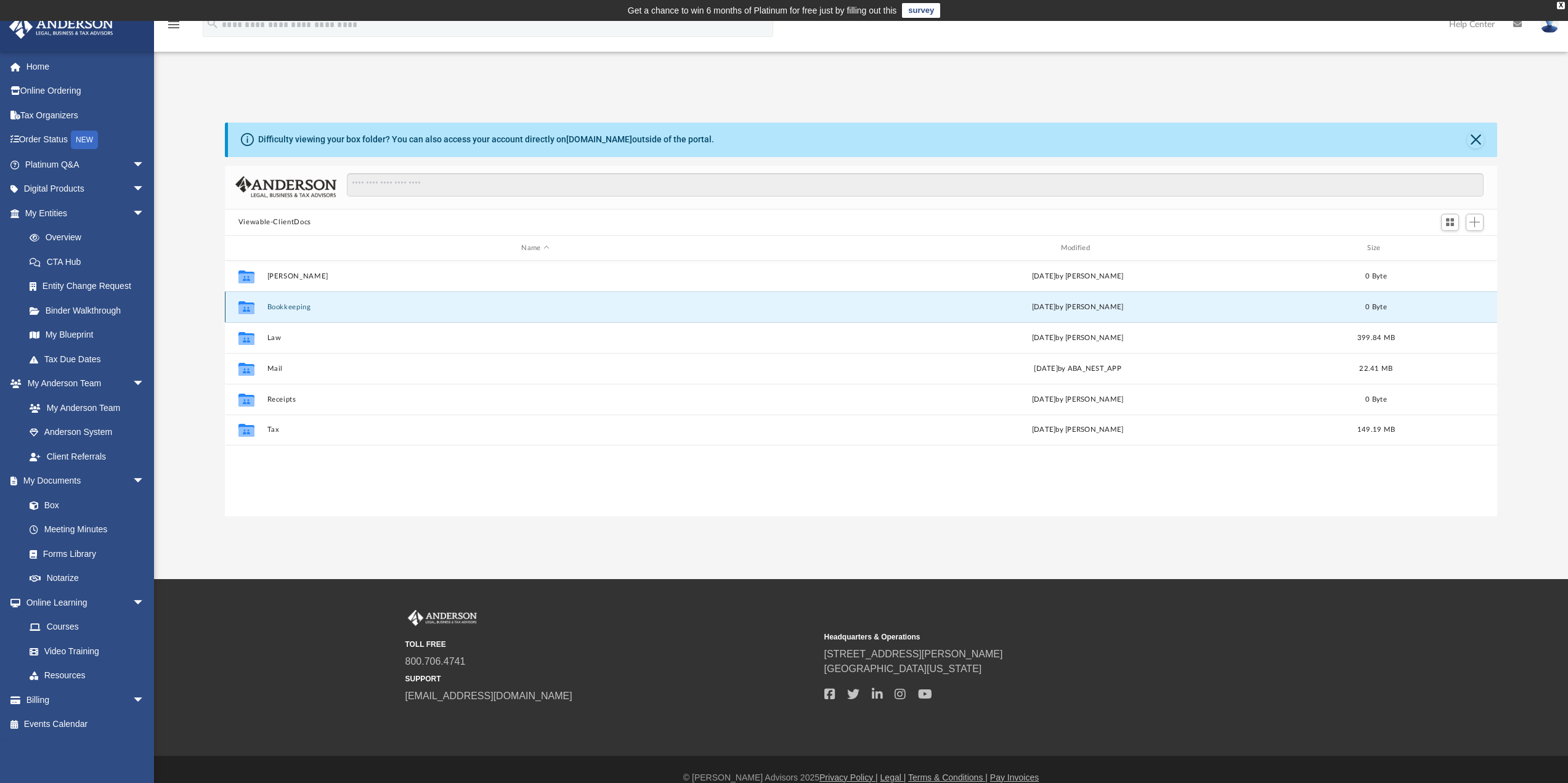
click at [316, 306] on button "Bookkeeping" at bounding box center [535, 307] width 537 height 8
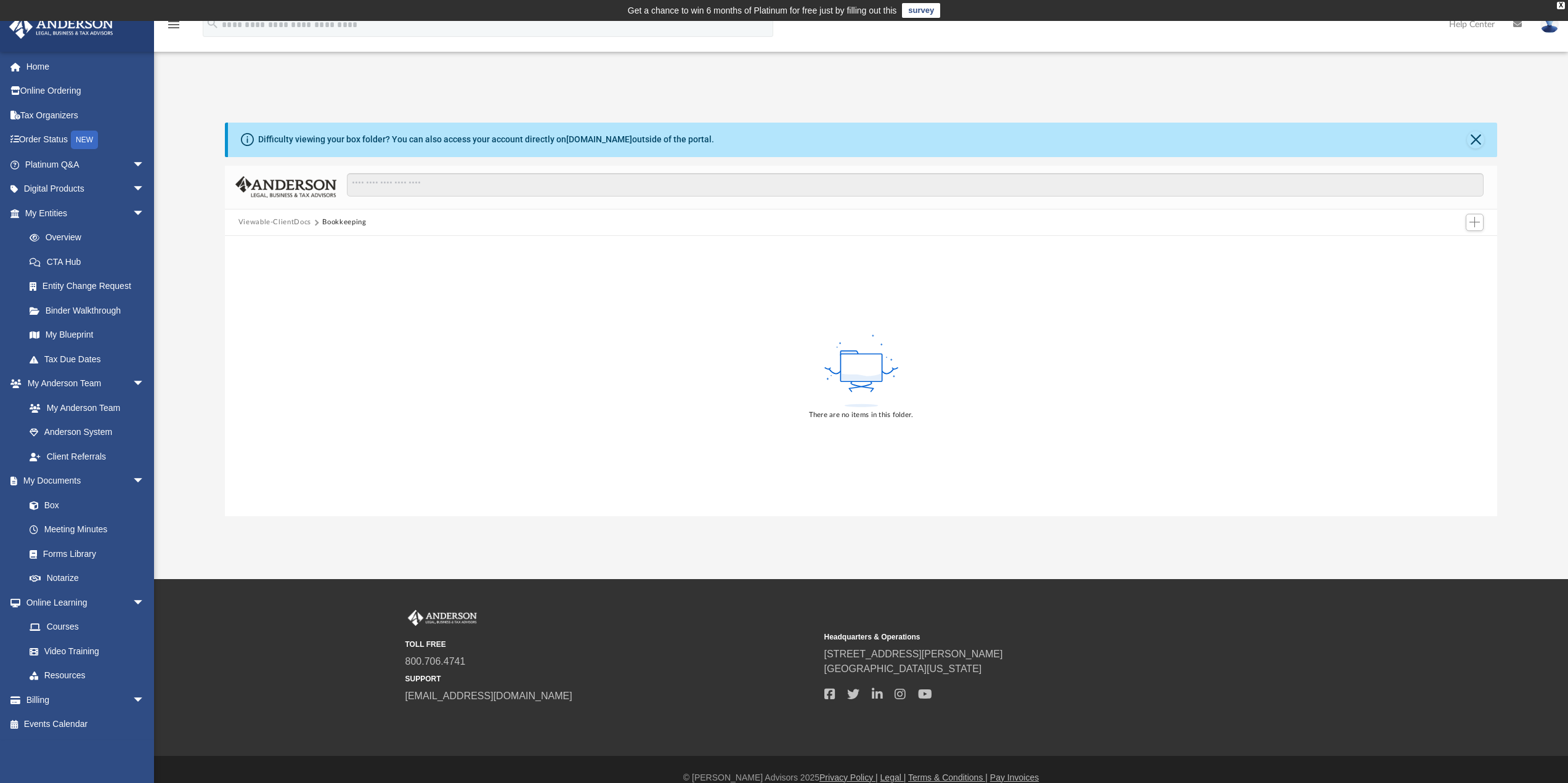
click at [346, 222] on button "Bookkeeping" at bounding box center [344, 222] width 44 height 11
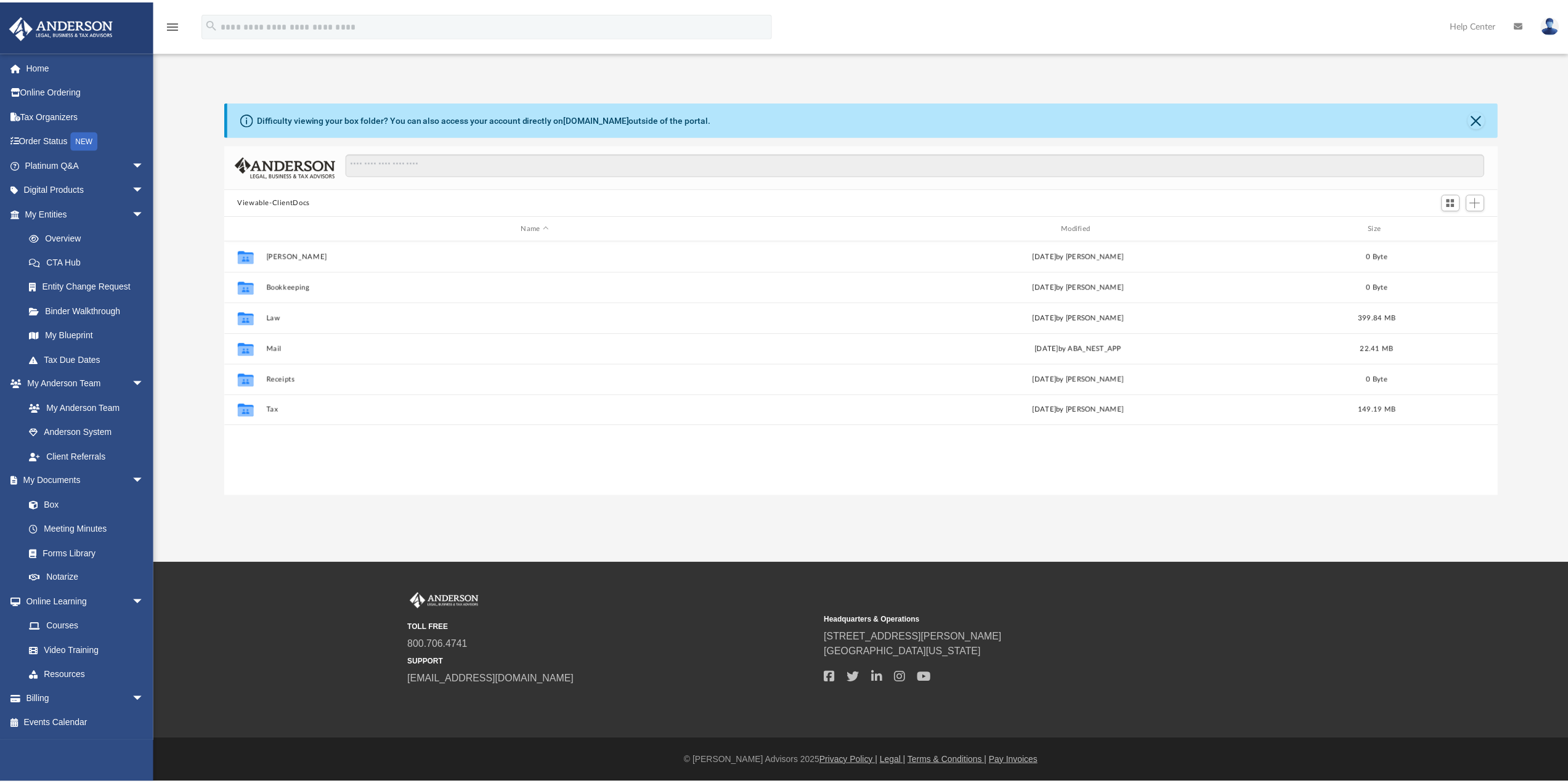
scroll to position [271, 1263]
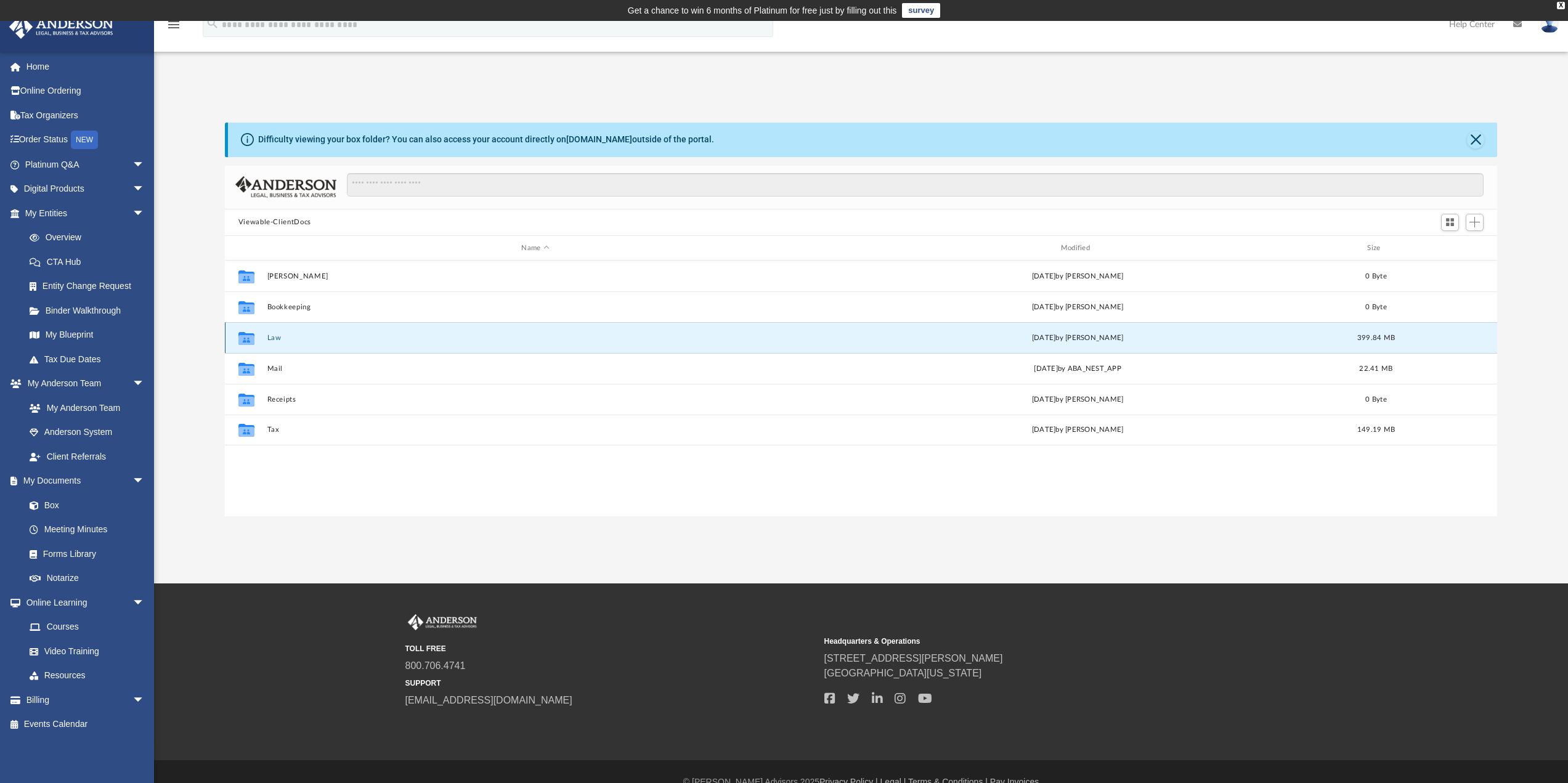
click at [276, 336] on button "Law" at bounding box center [535, 338] width 537 height 8
click at [273, 340] on button "Amomo, Inc." at bounding box center [533, 338] width 533 height 8
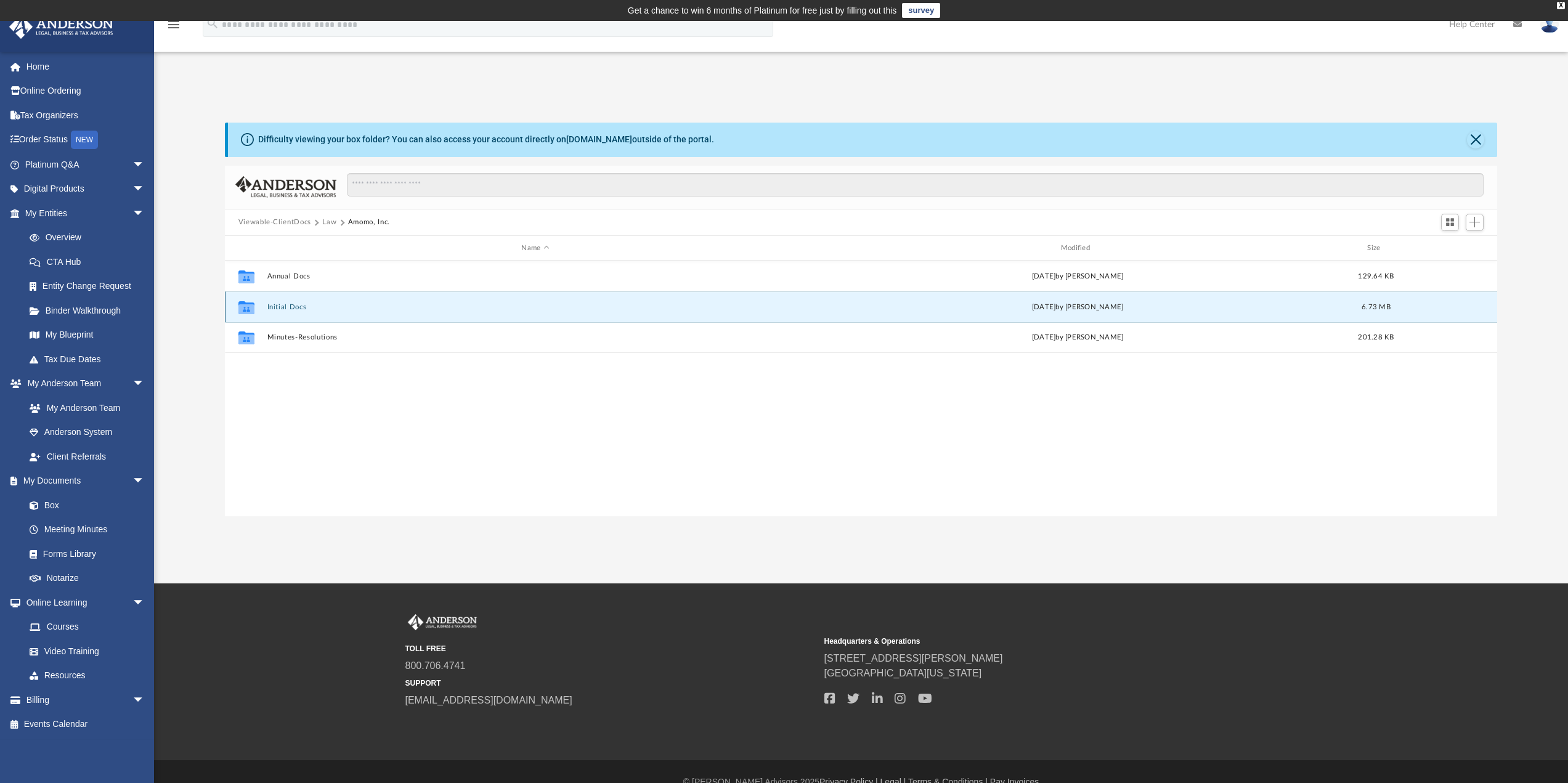
click at [283, 305] on button "Initial Docs" at bounding box center [535, 307] width 537 height 8
click at [283, 306] on button "Initial Docs" at bounding box center [535, 307] width 537 height 8
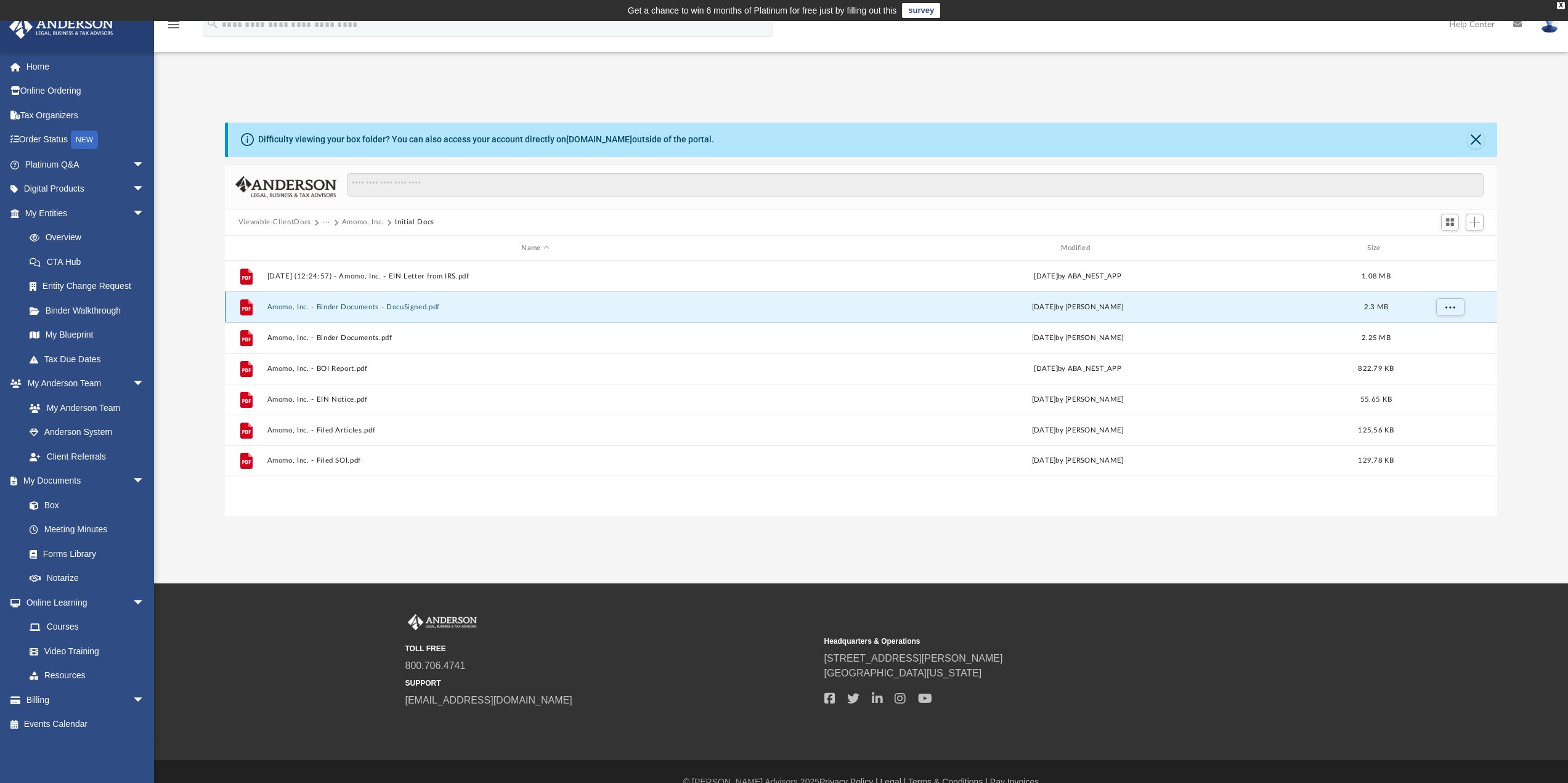
click at [356, 304] on button "Amomo, Inc. - Binder Documents - DocuSigned.pdf" at bounding box center [535, 307] width 537 height 8
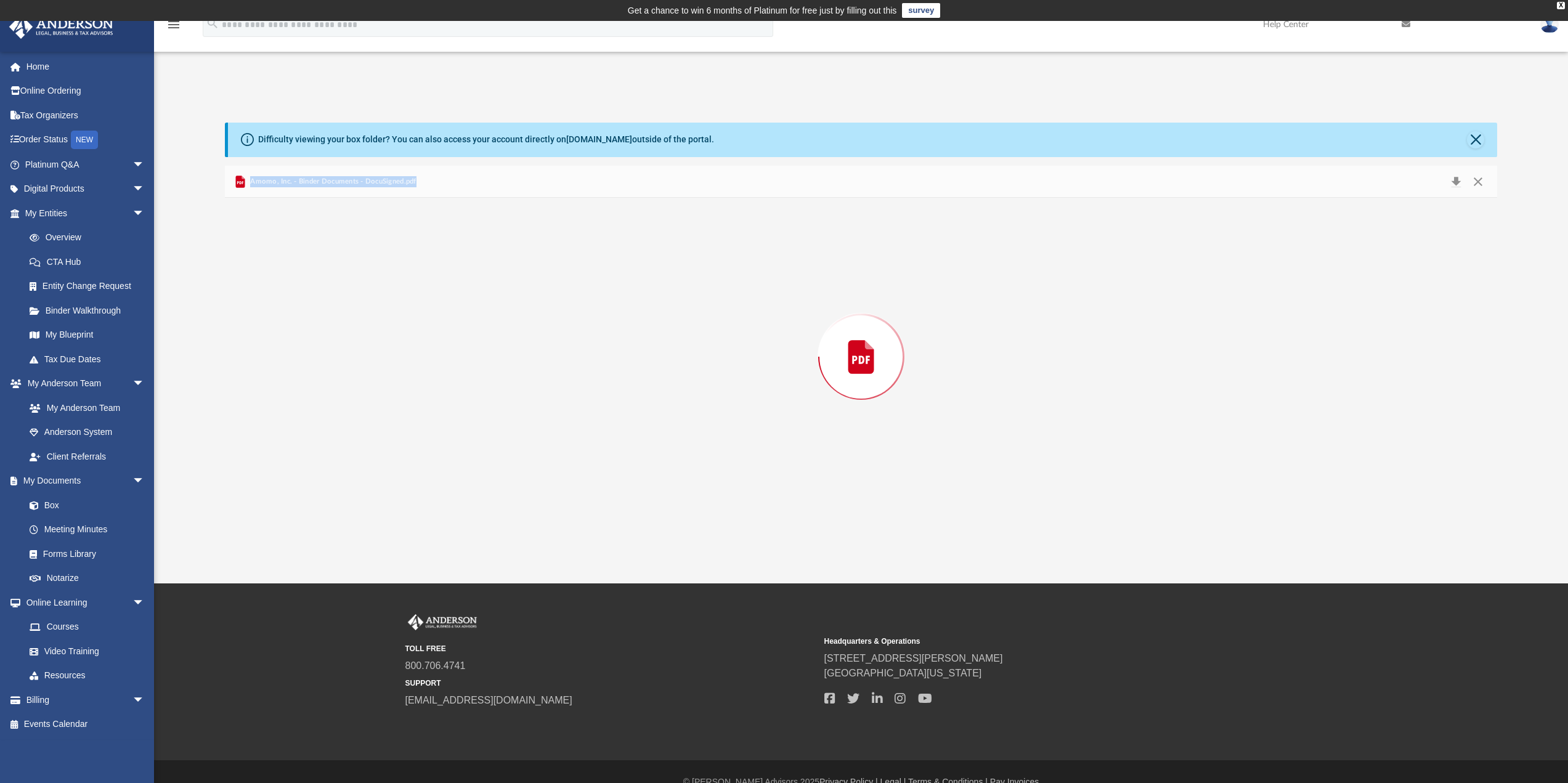
click at [356, 304] on div "Preview" at bounding box center [861, 357] width 1273 height 318
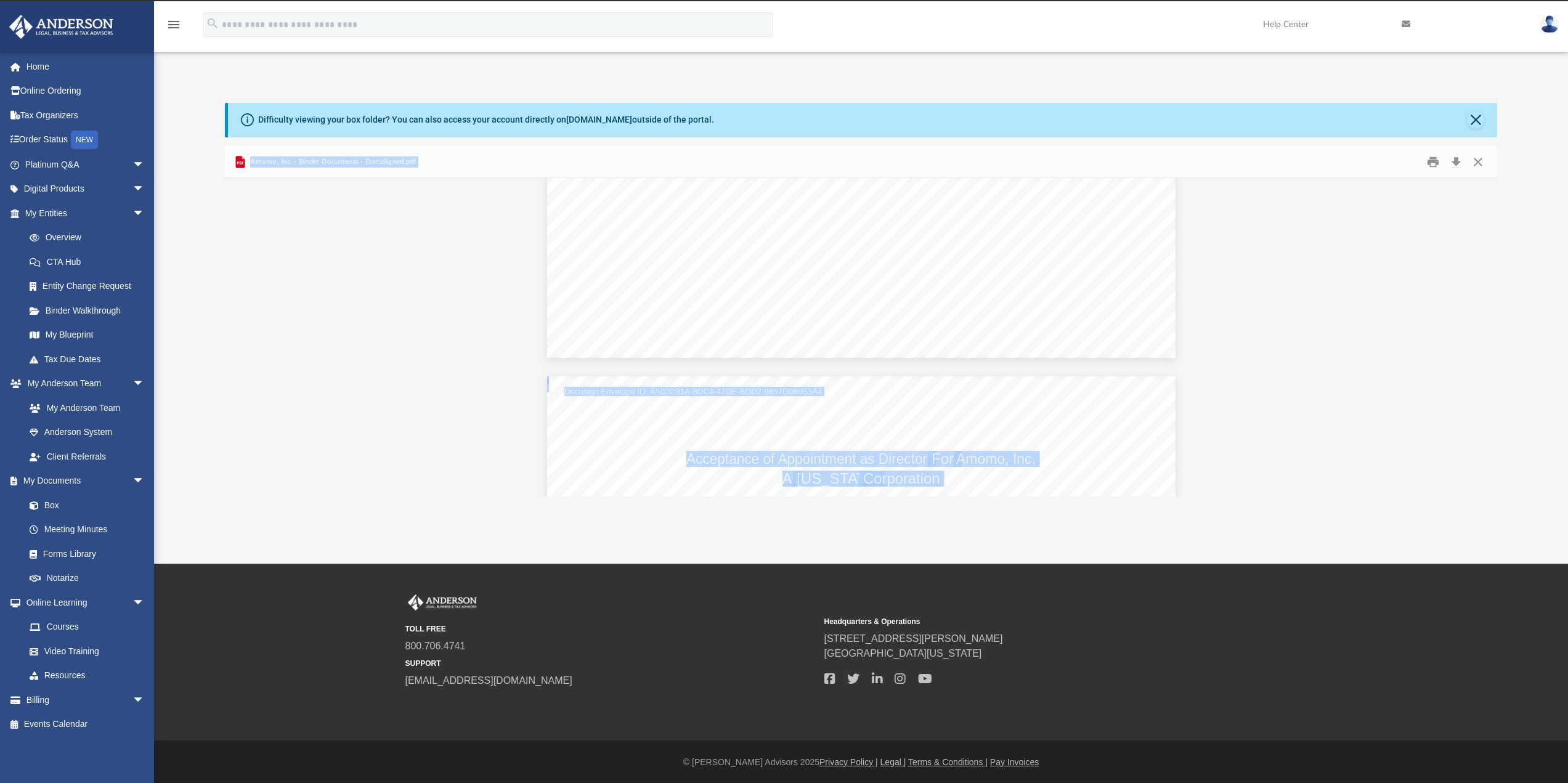
scroll to position [21, 0]
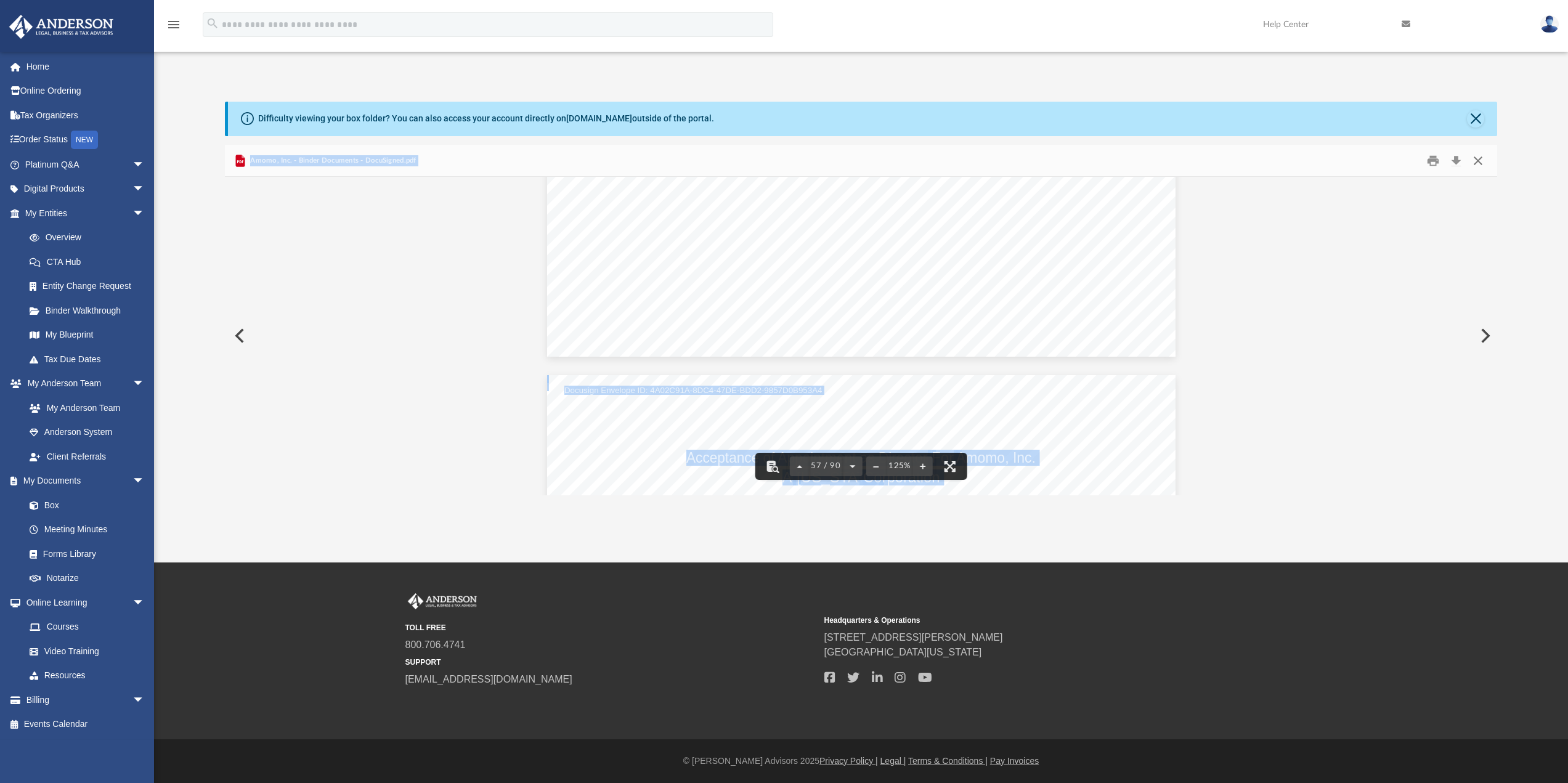
click at [1479, 157] on button "Close" at bounding box center [1478, 160] width 22 height 19
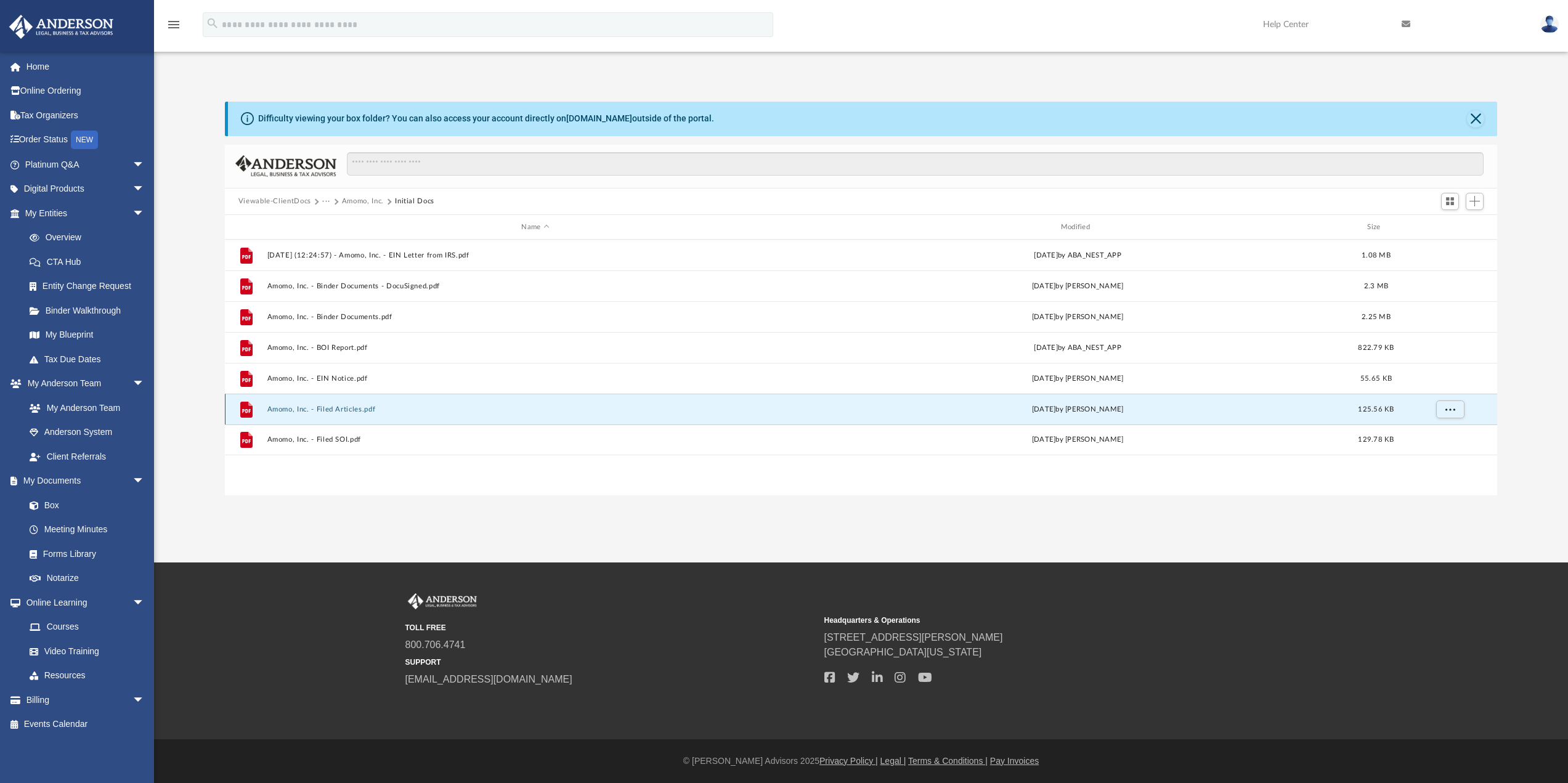
click at [288, 413] on button "Amomo, Inc. - Filed Articles.pdf" at bounding box center [535, 409] width 537 height 8
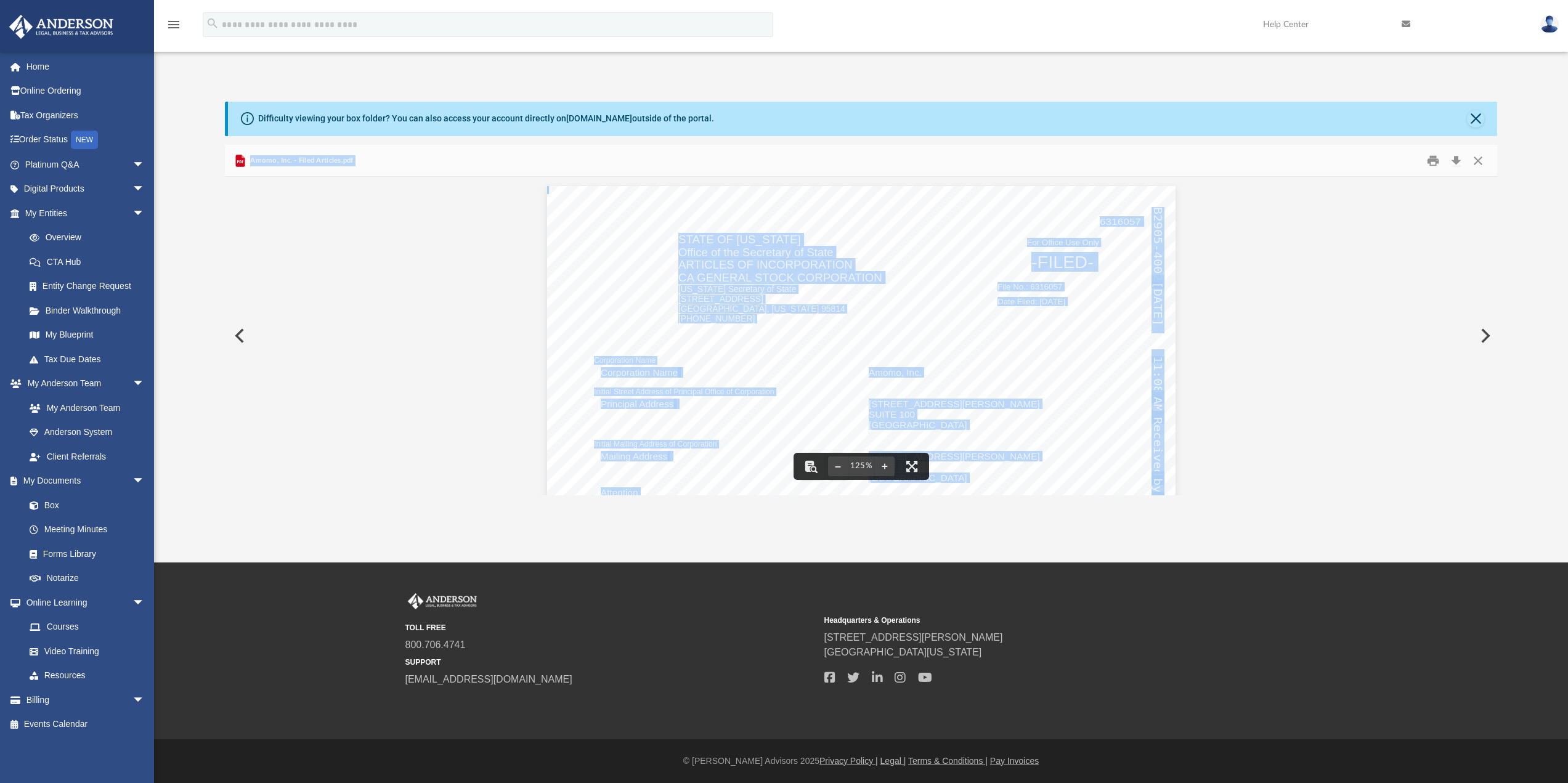
click at [929, 272] on div "6316057 Corporation Name Corporation Name Amomo, Inc. Initial Street Address of…" at bounding box center [861, 592] width 629 height 813
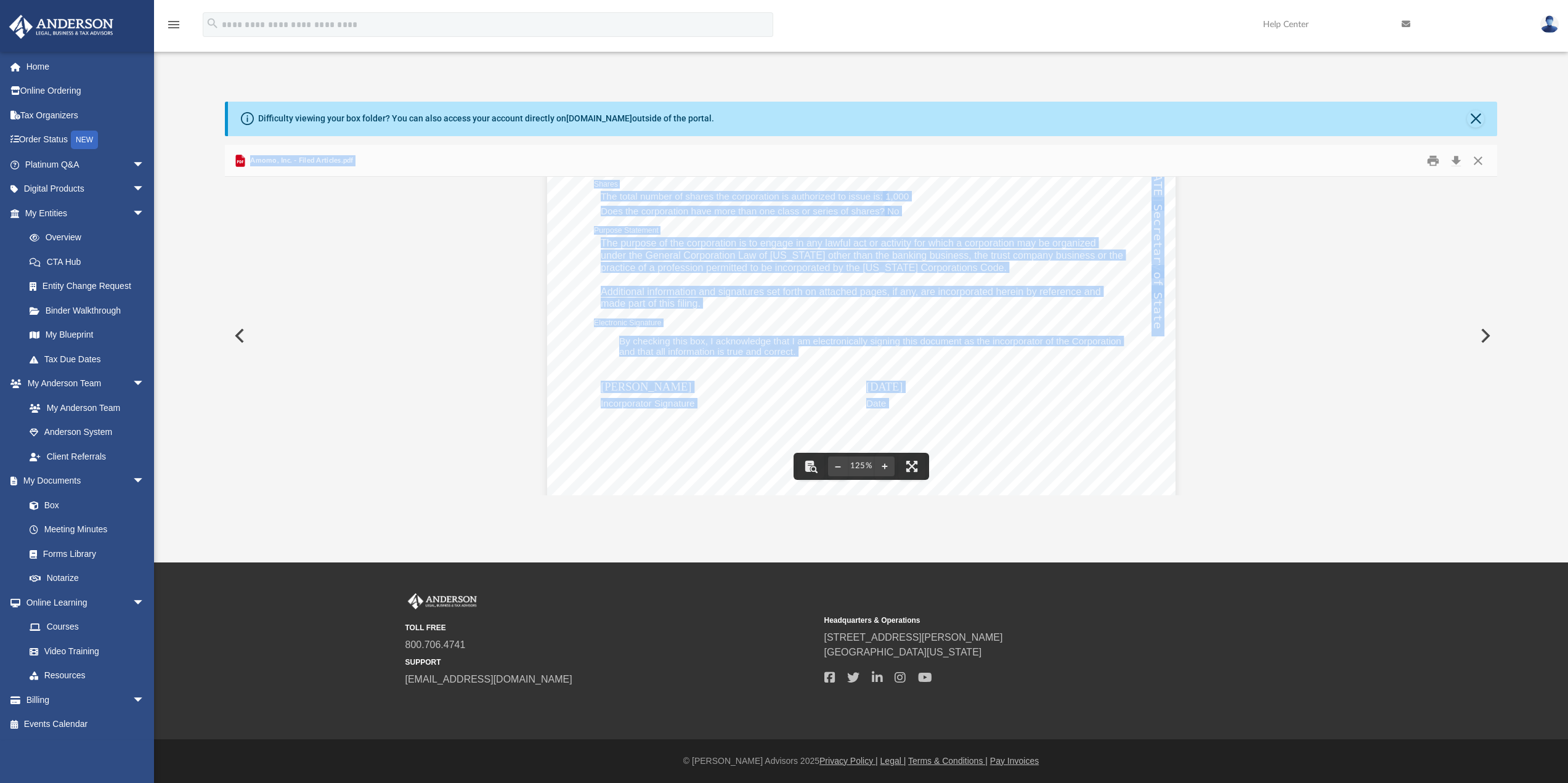
scroll to position [370, 0]
click at [1417, 380] on div "6316057 Corporation Name Corporation Name Amomo, Inc. Initial Street Address of…" at bounding box center [861, 223] width 1273 height 831
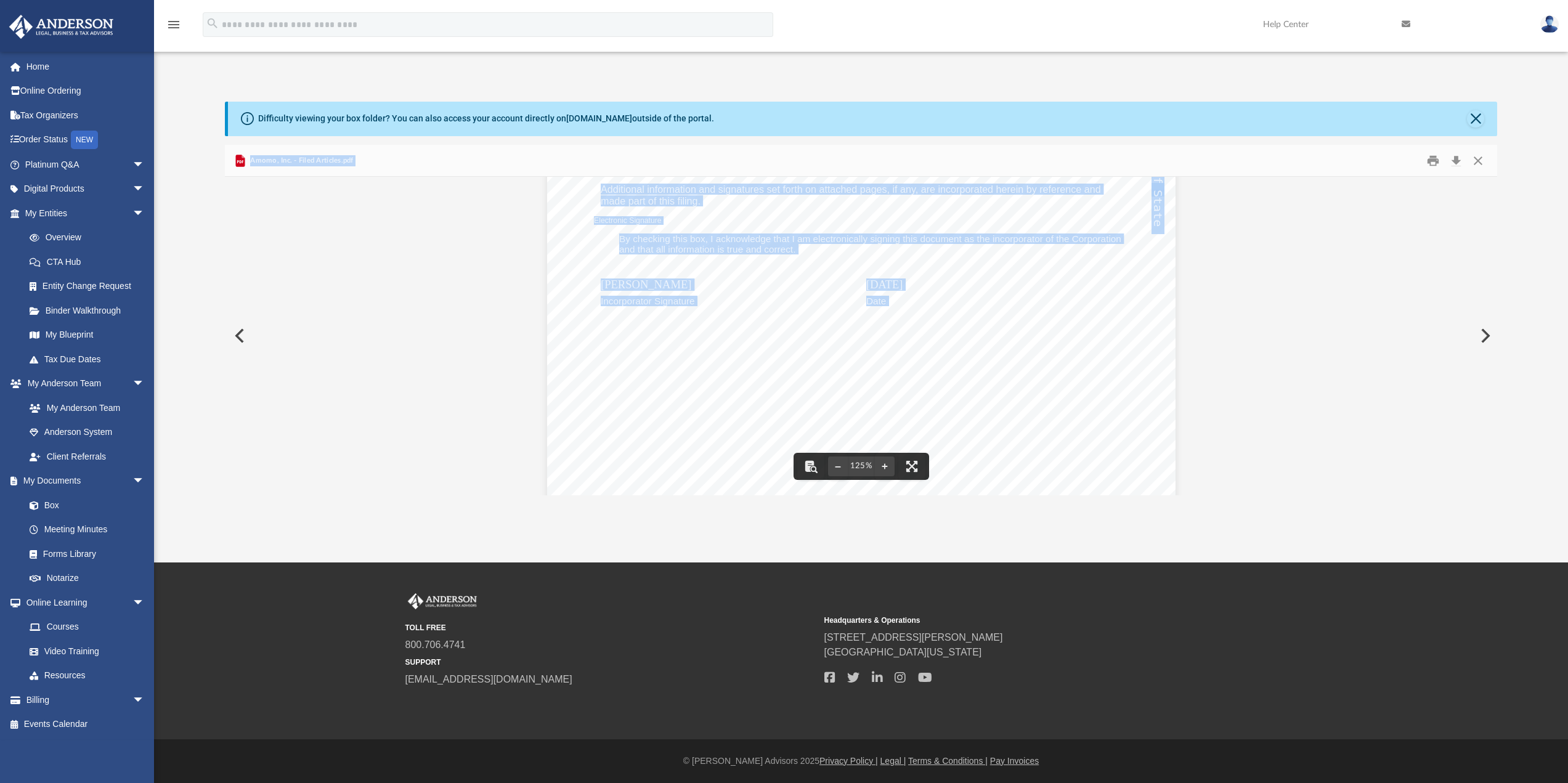
scroll to position [514, 0]
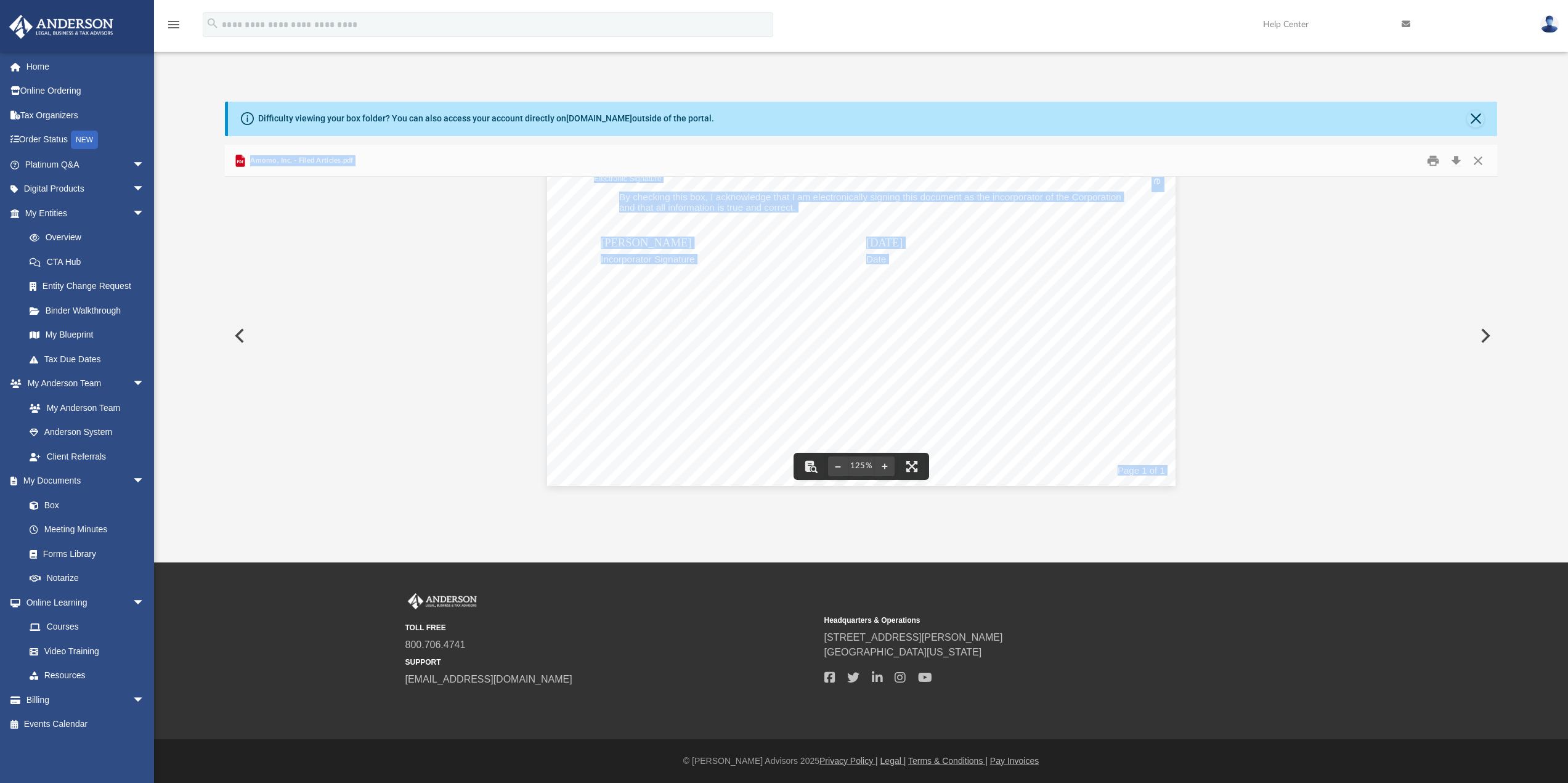
click at [1141, 473] on span "Page 1 of 1" at bounding box center [1141, 470] width 48 height 9
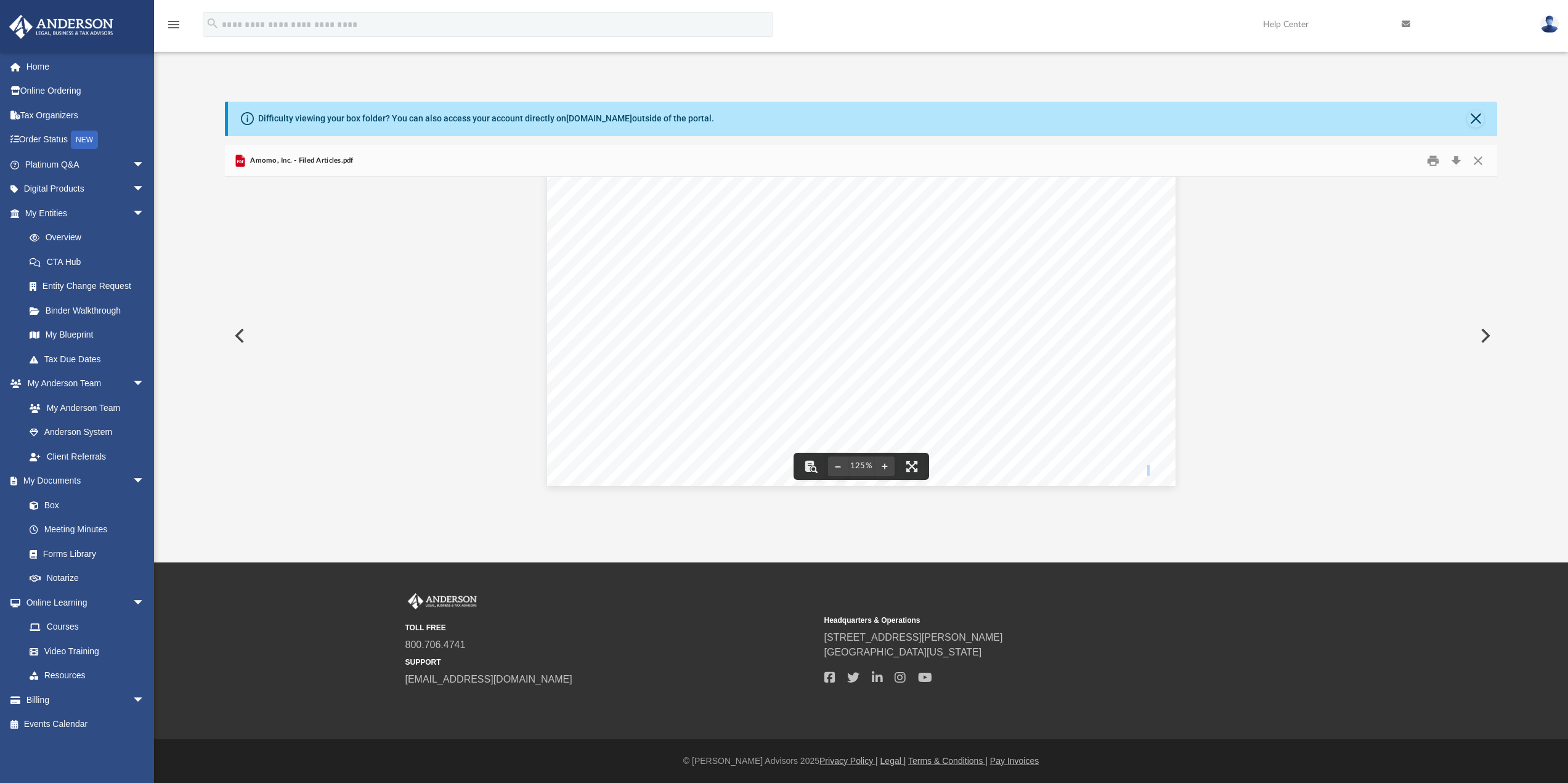
click at [1141, 473] on span "Page 1 of 1" at bounding box center [1141, 470] width 48 height 9
click at [1454, 158] on button "Download" at bounding box center [1455, 160] width 22 height 19
